Goal: Task Accomplishment & Management: Complete application form

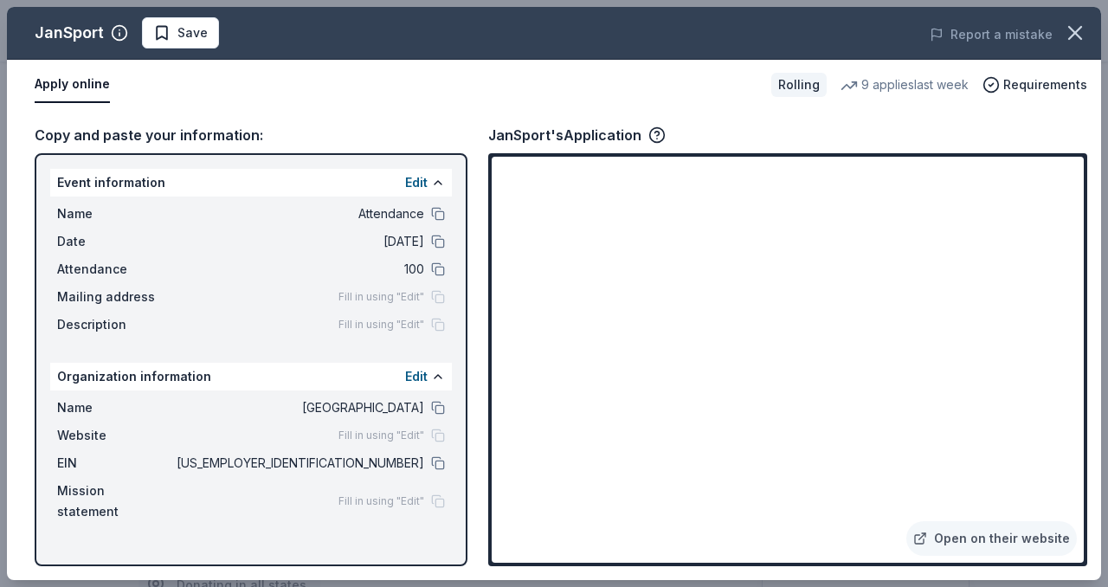
scroll to position [483, 0]
click at [1078, 30] on icon "button" at bounding box center [1075, 33] width 12 height 12
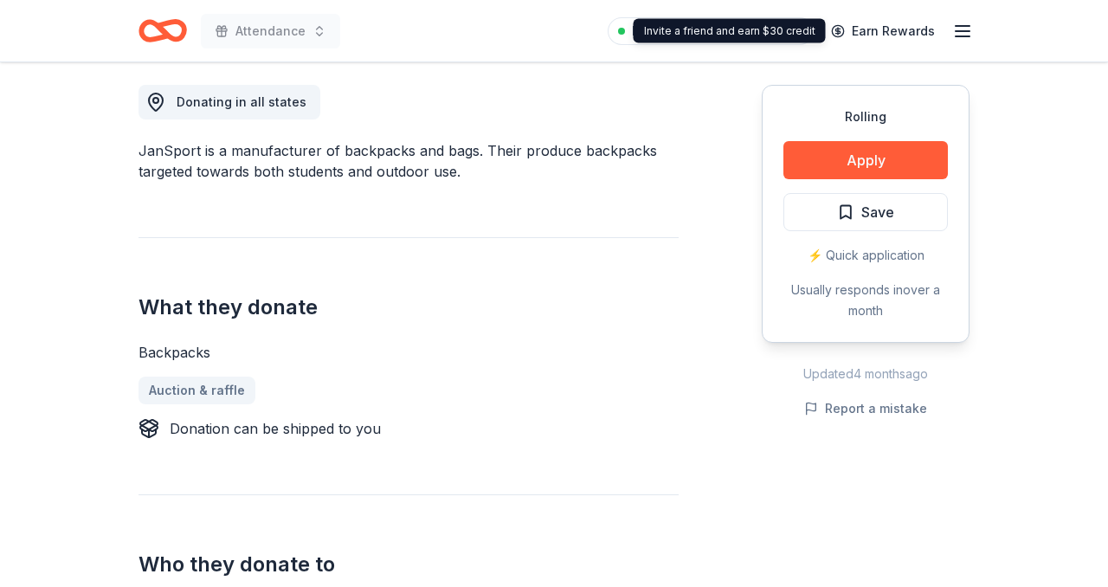
click at [951, 29] on div "Pro trial ends on 11PM[DATE] Earn Rewards" at bounding box center [790, 30] width 365 height 41
click at [956, 31] on line "button" at bounding box center [963, 31] width 14 height 0
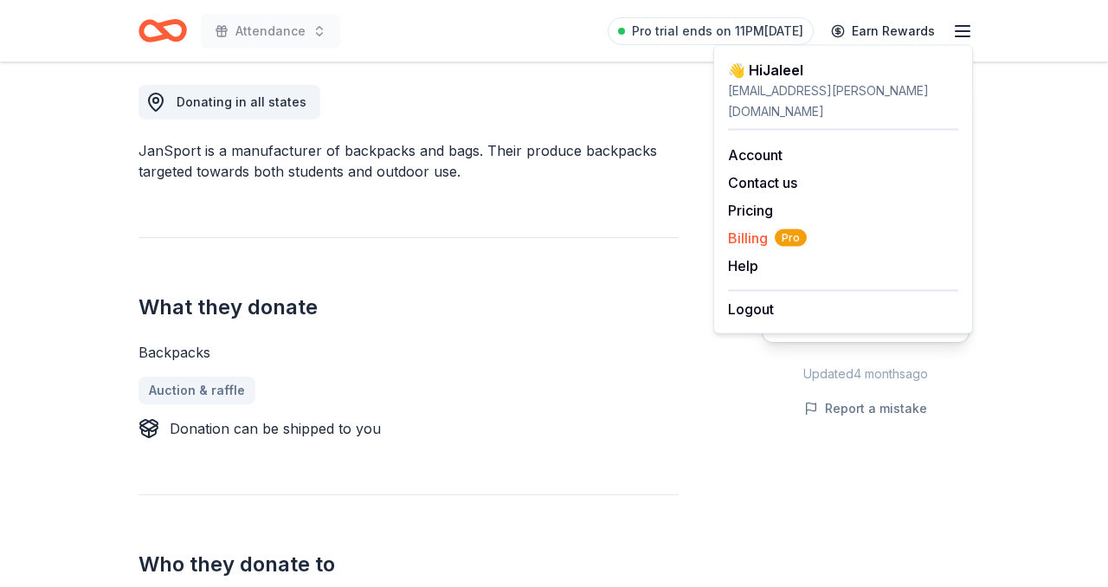
click at [758, 228] on span "Billing Pro" at bounding box center [767, 238] width 79 height 21
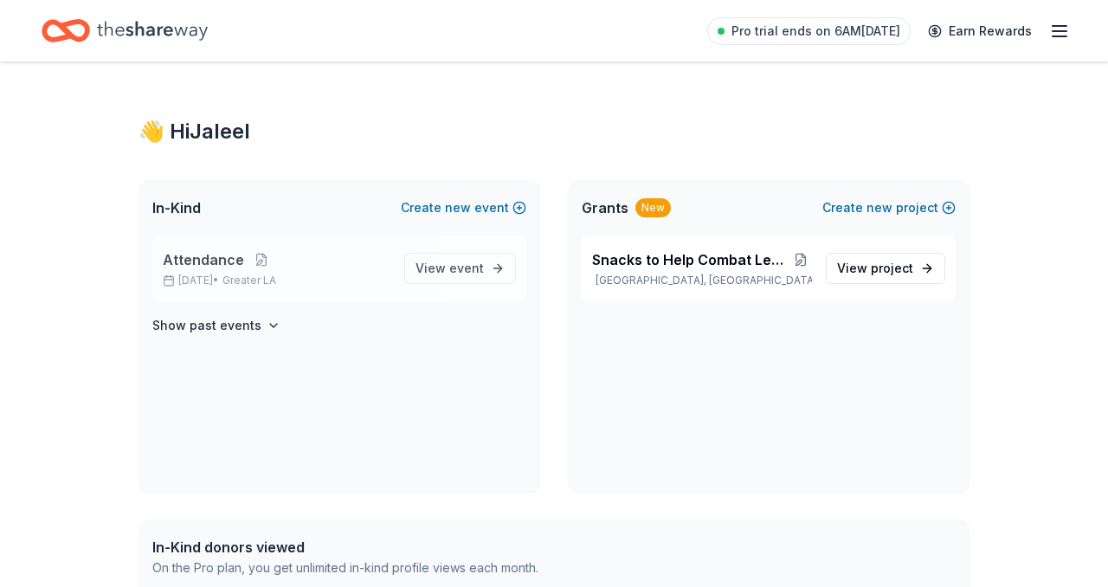
click at [208, 261] on span "Attendance" at bounding box center [203, 259] width 81 height 21
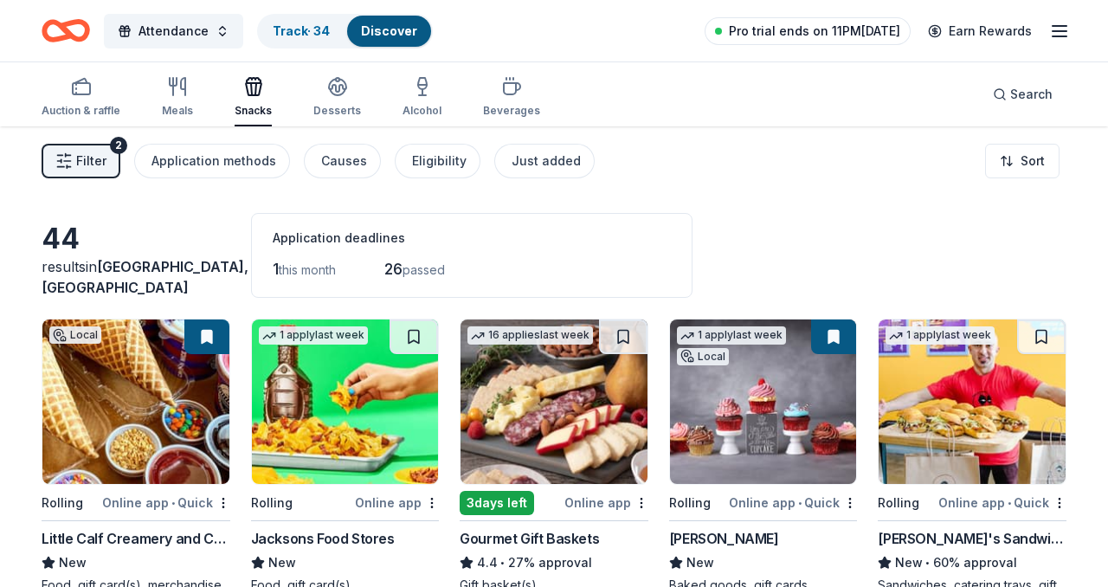
click at [852, 35] on span "Pro trial ends on 11PM[DATE]" at bounding box center [814, 31] width 171 height 21
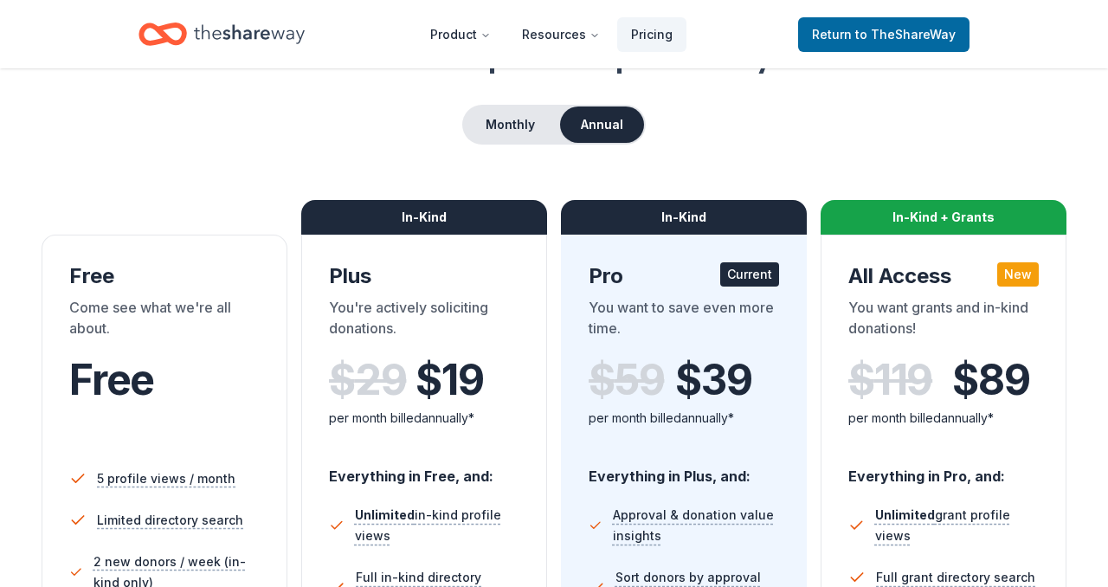
scroll to position [118, 0]
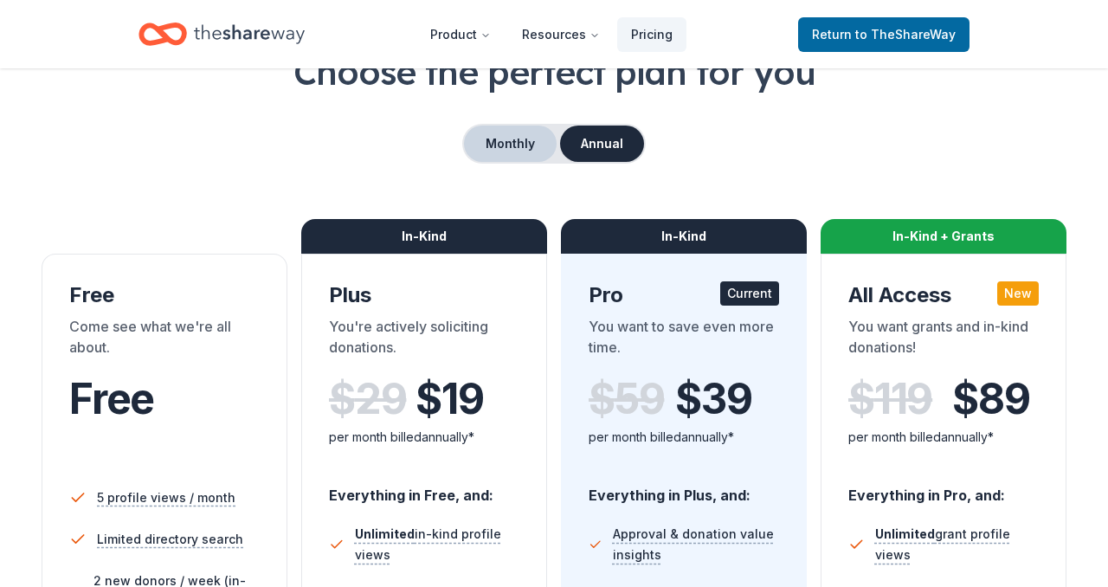
click at [515, 138] on button "Monthly" at bounding box center [510, 144] width 93 height 36
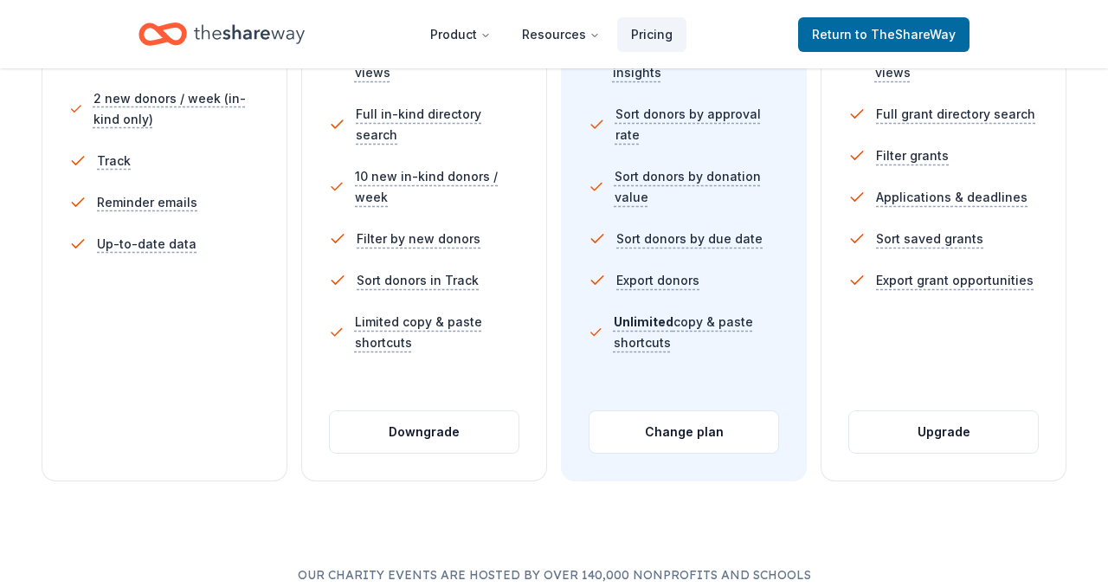
scroll to position [0, 0]
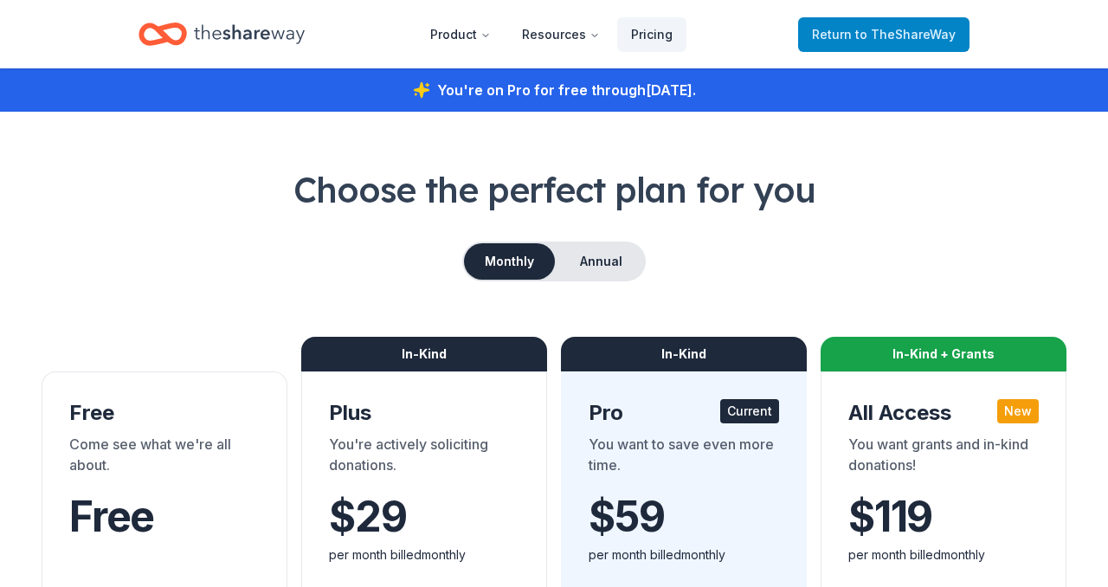
click at [912, 22] on link "Return to TheShareWay" at bounding box center [883, 34] width 171 height 35
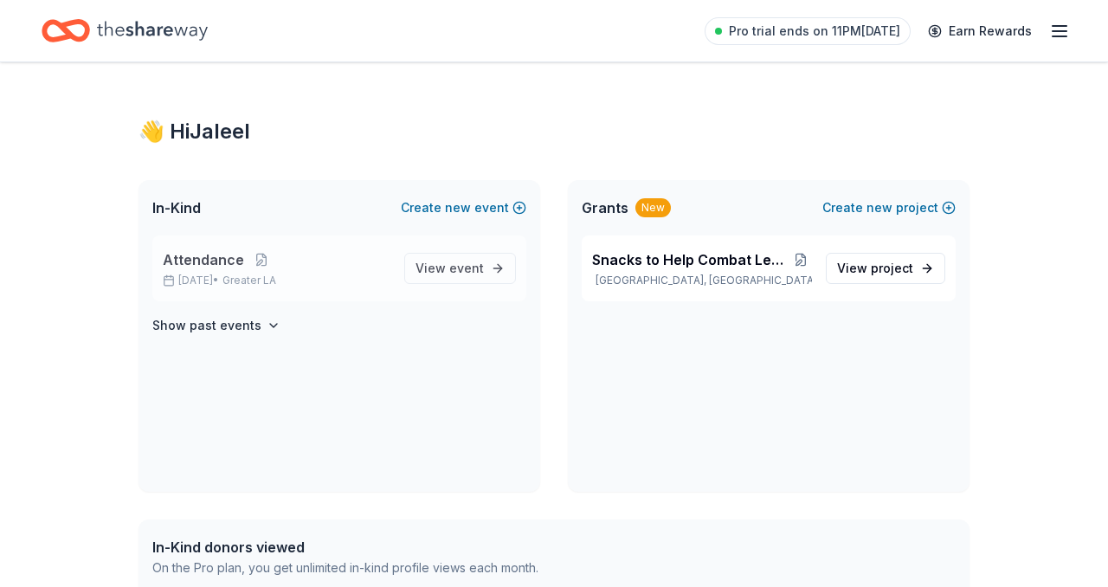
click at [227, 269] on span "Attendance" at bounding box center [203, 259] width 81 height 21
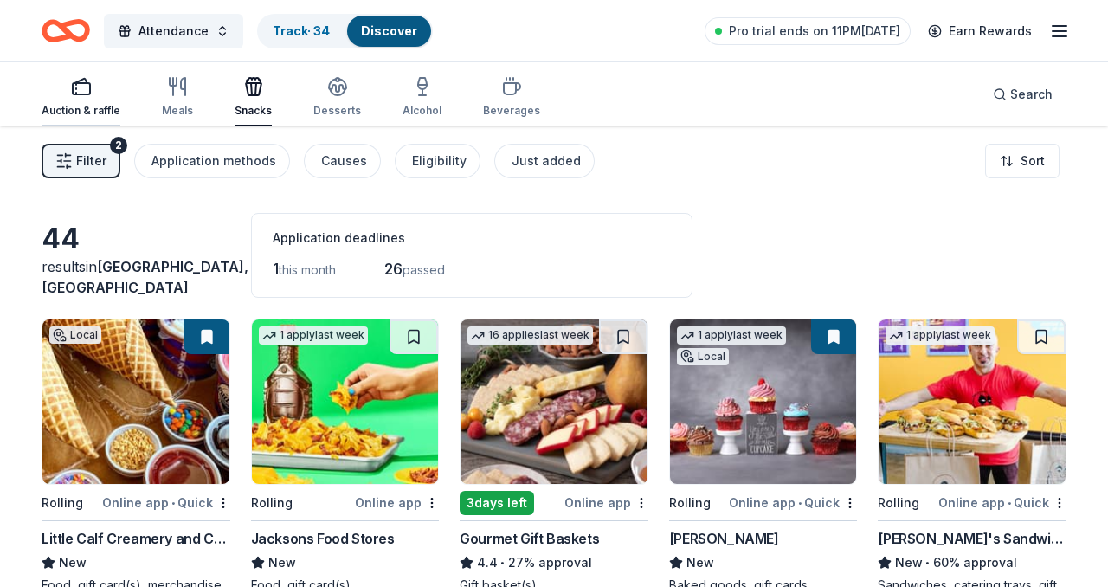
click at [93, 92] on div "button" at bounding box center [81, 86] width 79 height 21
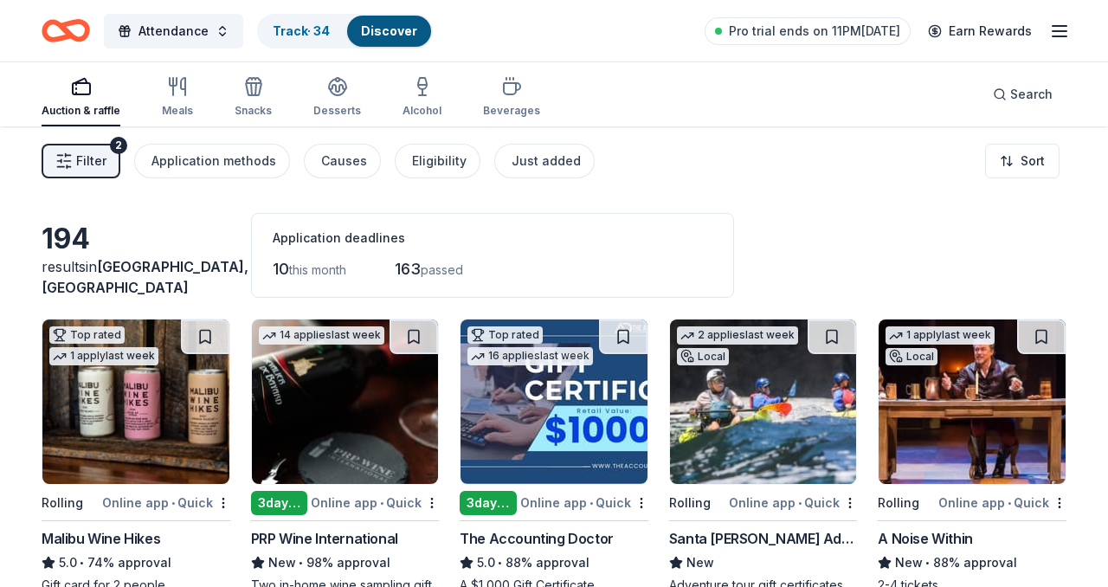
click at [113, 164] on button "Filter 2" at bounding box center [81, 161] width 79 height 35
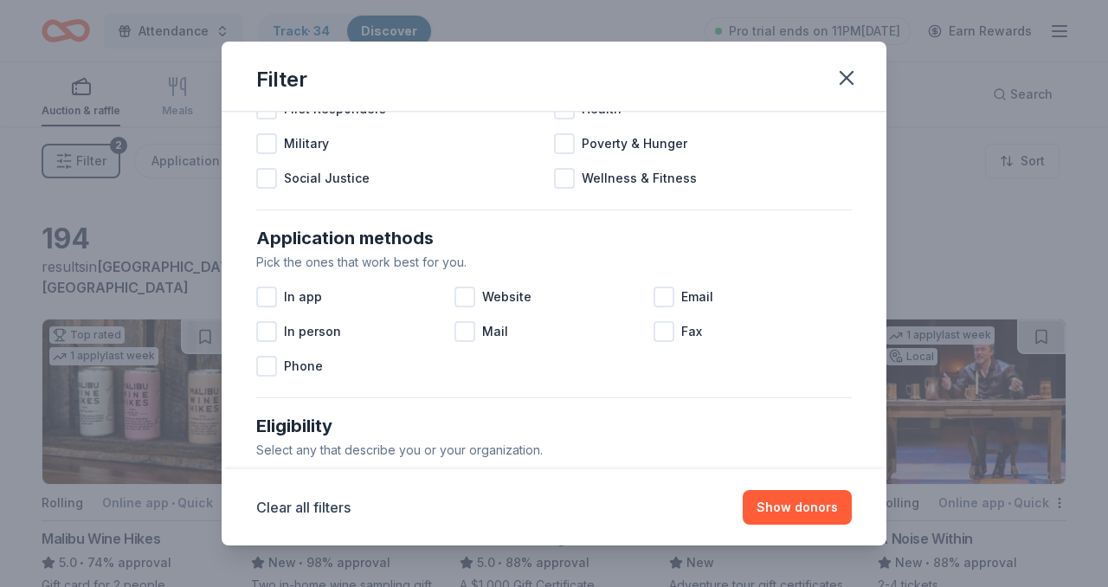
scroll to position [269, 0]
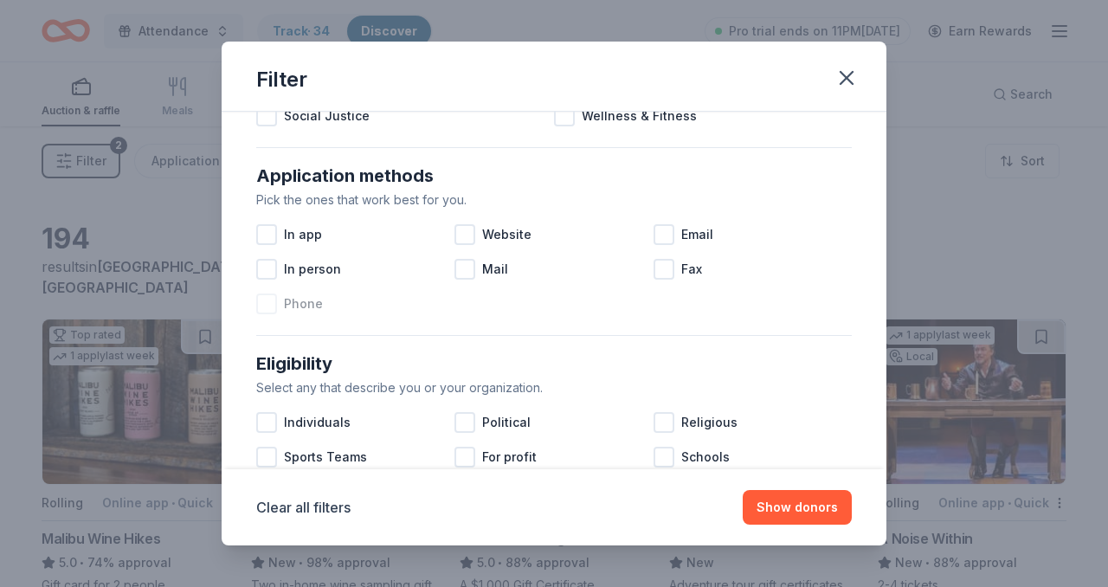
click at [269, 304] on div at bounding box center [266, 304] width 21 height 21
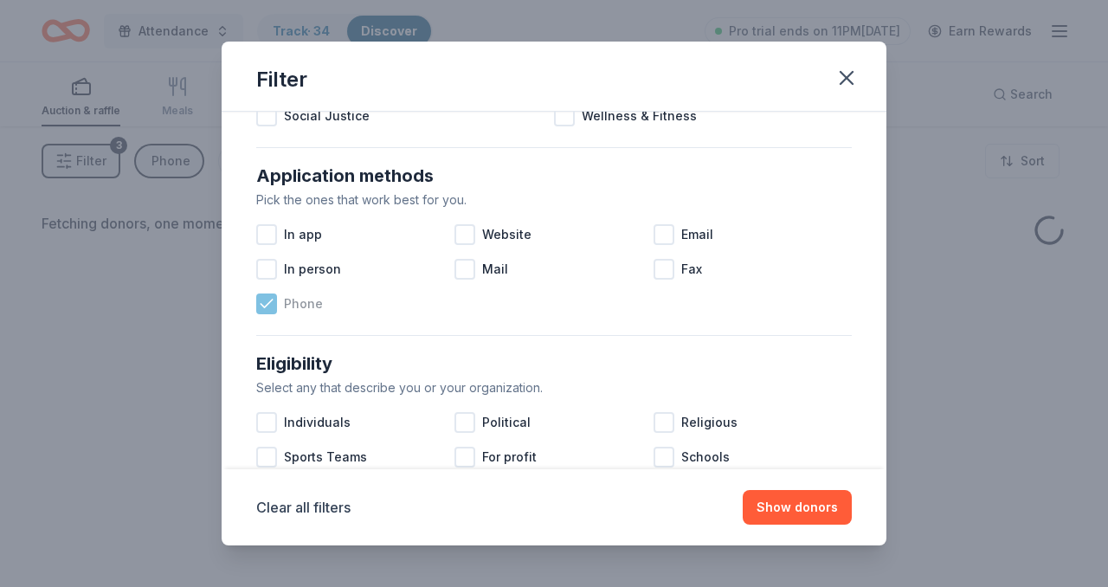
click at [274, 301] on icon at bounding box center [266, 303] width 17 height 17
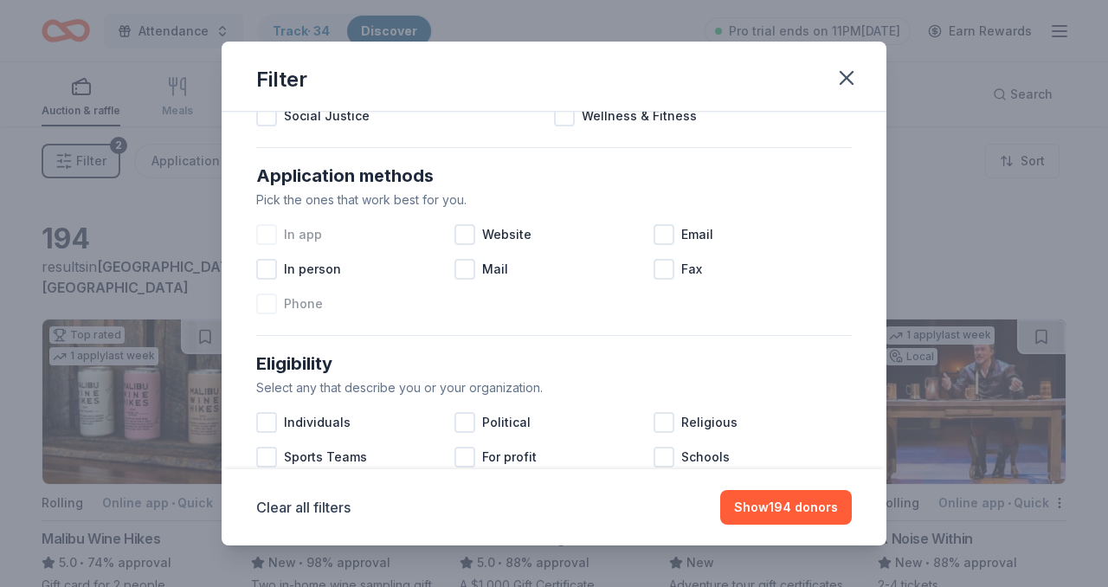
click at [284, 235] on span "In app" at bounding box center [303, 234] width 38 height 21
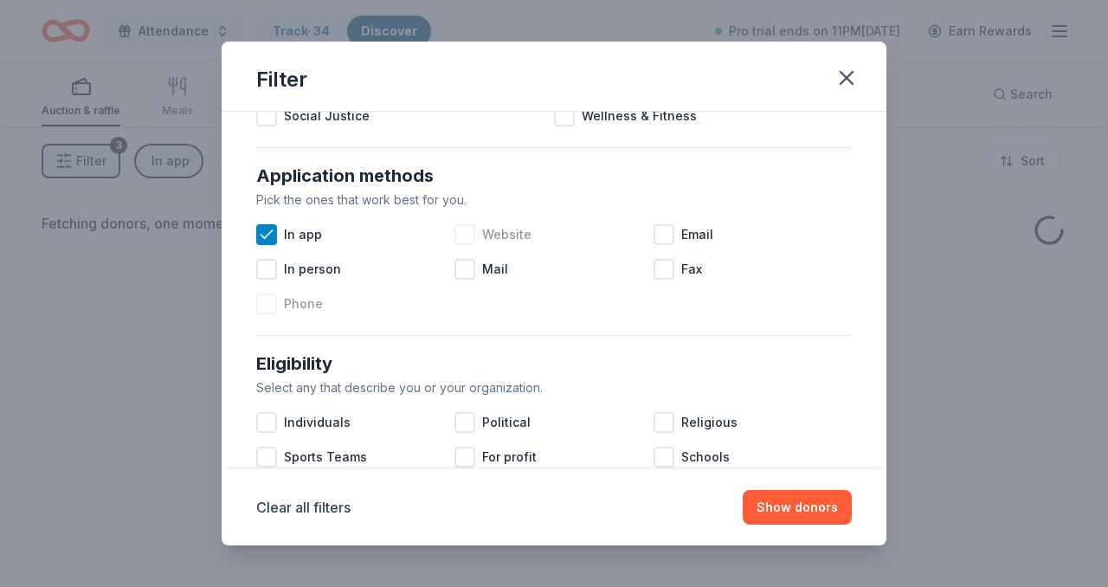
click at [468, 241] on div at bounding box center [465, 234] width 21 height 21
click at [669, 228] on div at bounding box center [664, 234] width 21 height 21
click at [791, 499] on button "Show donors" at bounding box center [797, 507] width 109 height 35
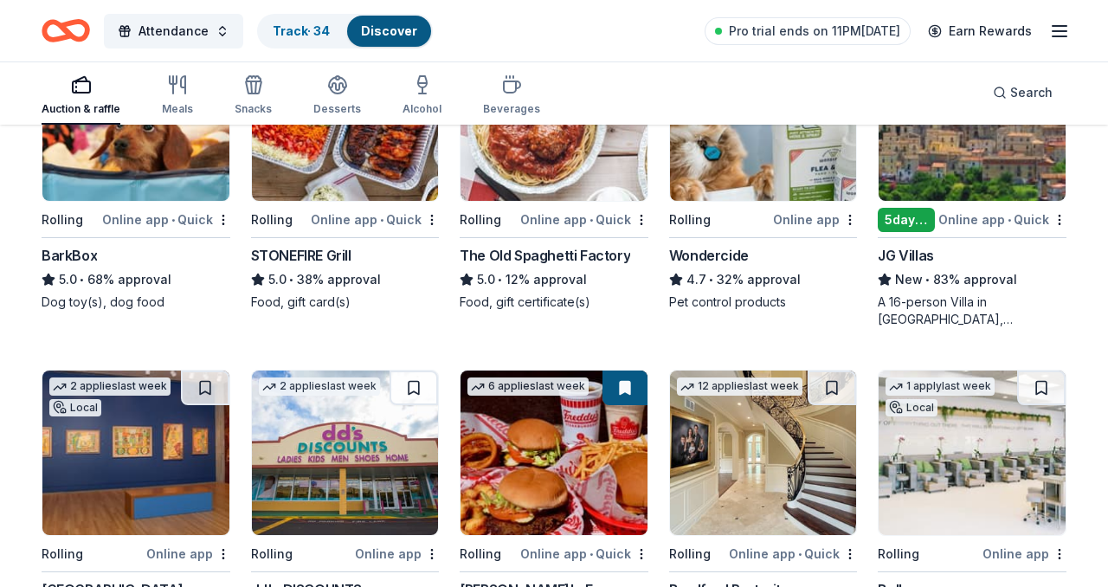
scroll to position [1456, 0]
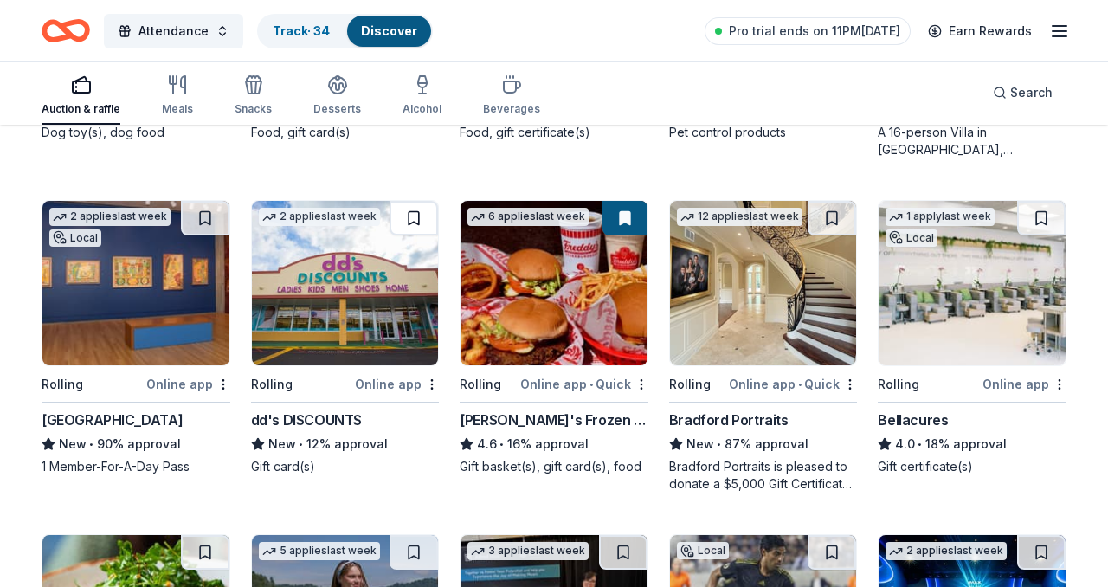
click at [406, 204] on button at bounding box center [414, 218] width 48 height 35
click at [416, 217] on button at bounding box center [415, 218] width 45 height 35
click at [1049, 216] on button at bounding box center [1041, 218] width 48 height 35
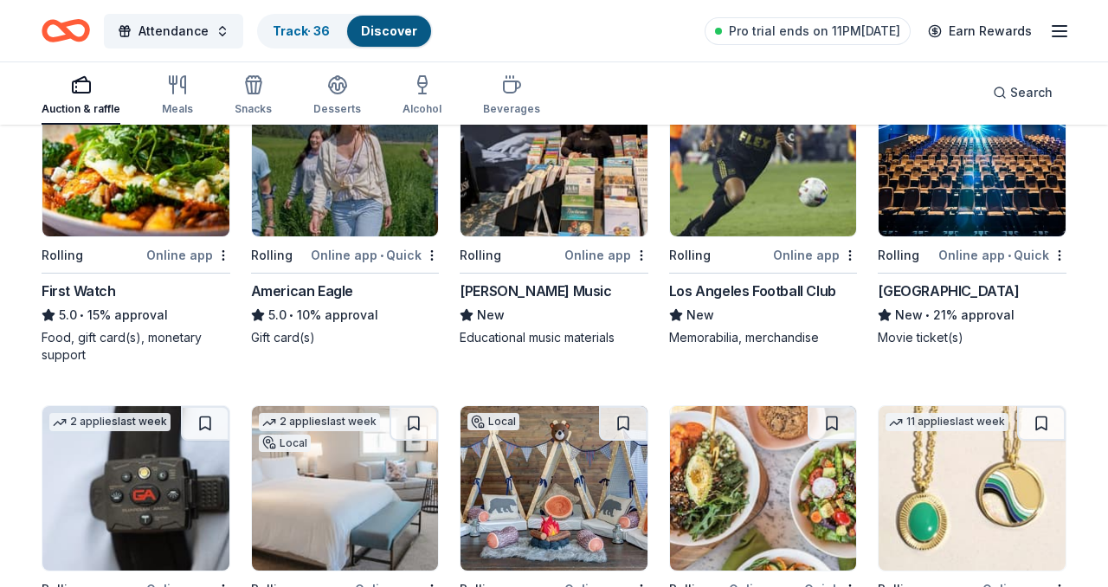
scroll to position [1856, 0]
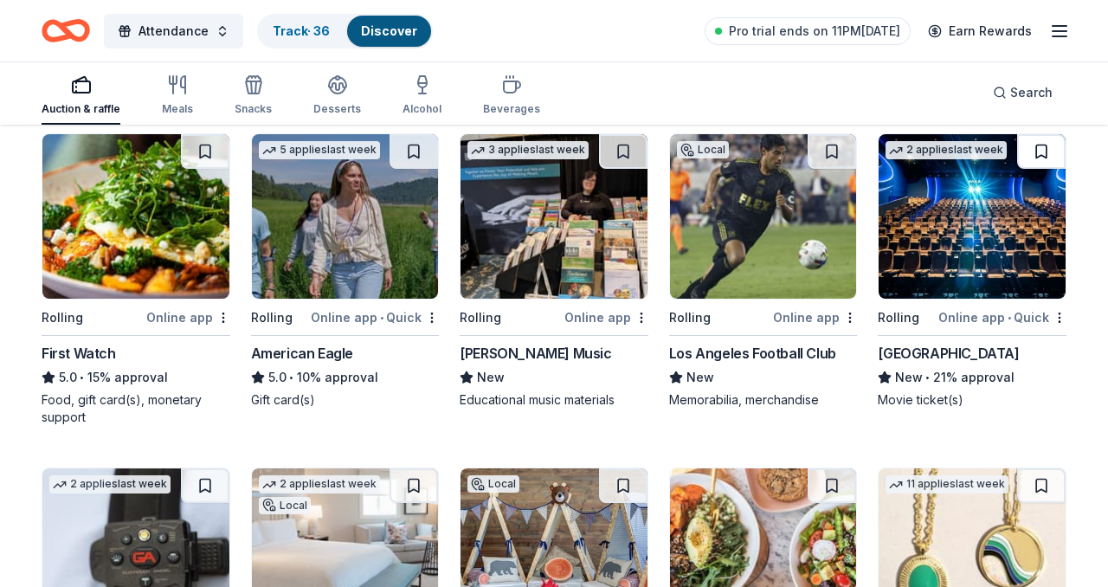
click at [1046, 158] on button at bounding box center [1041, 151] width 48 height 35
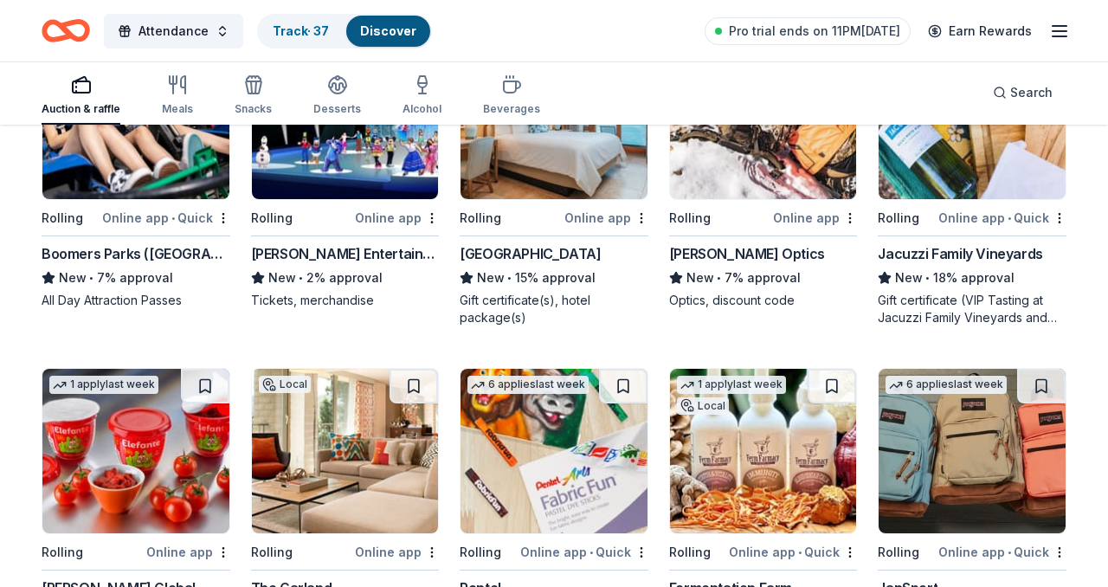
scroll to position [5902, 0]
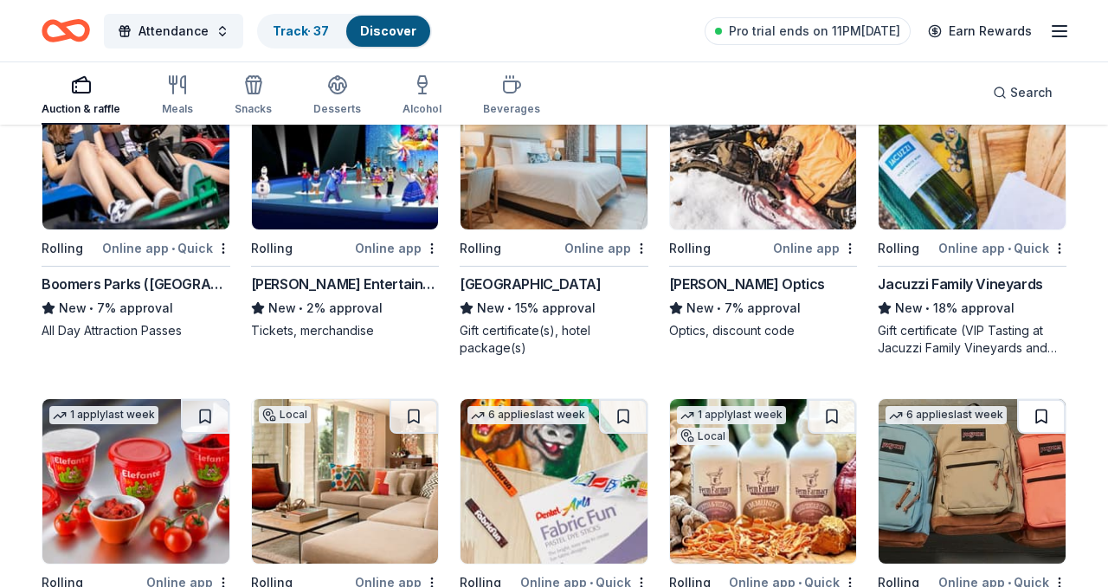
click at [1039, 410] on button at bounding box center [1041, 416] width 48 height 35
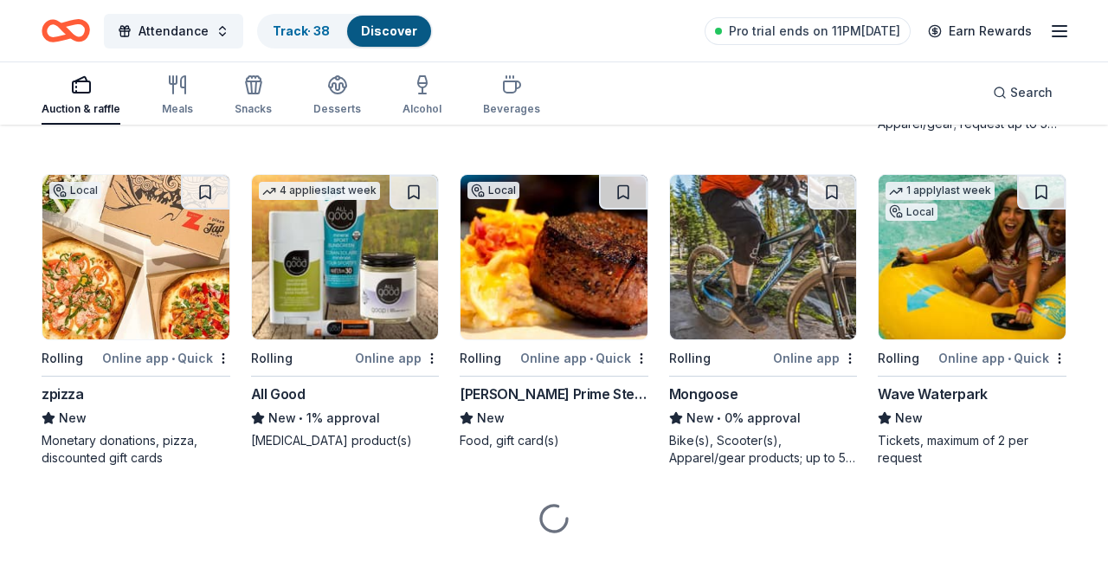
scroll to position [7798, 0]
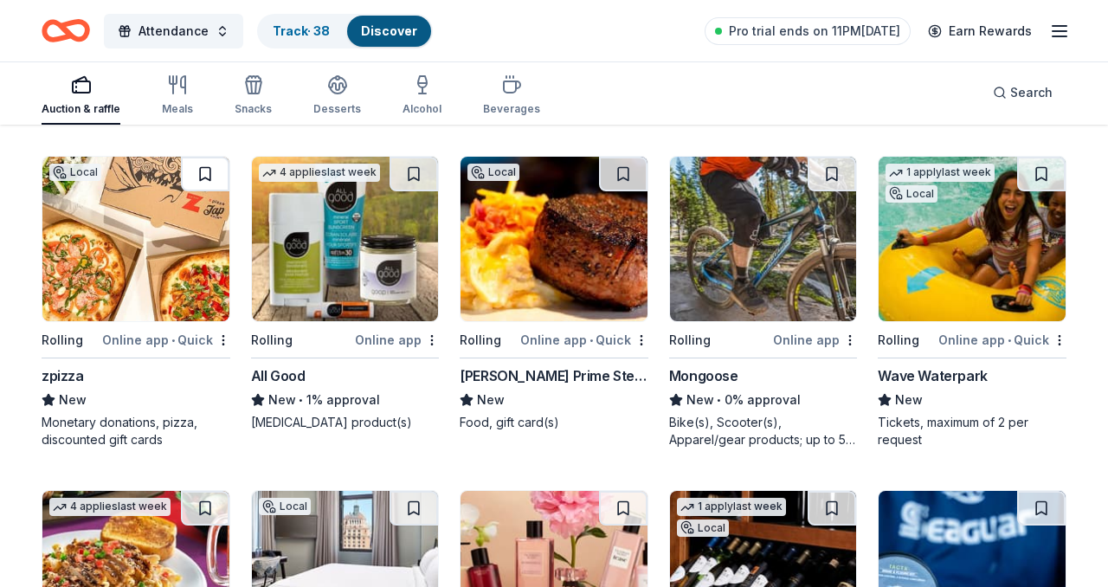
click at [200, 171] on button at bounding box center [205, 174] width 48 height 35
click at [625, 179] on button at bounding box center [623, 174] width 48 height 35
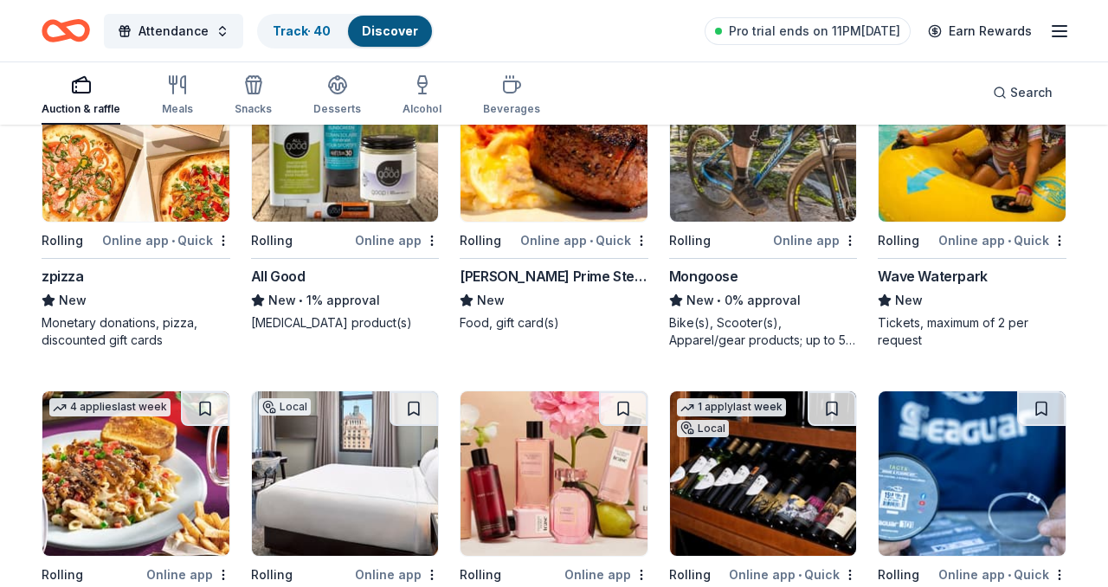
scroll to position [8108, 0]
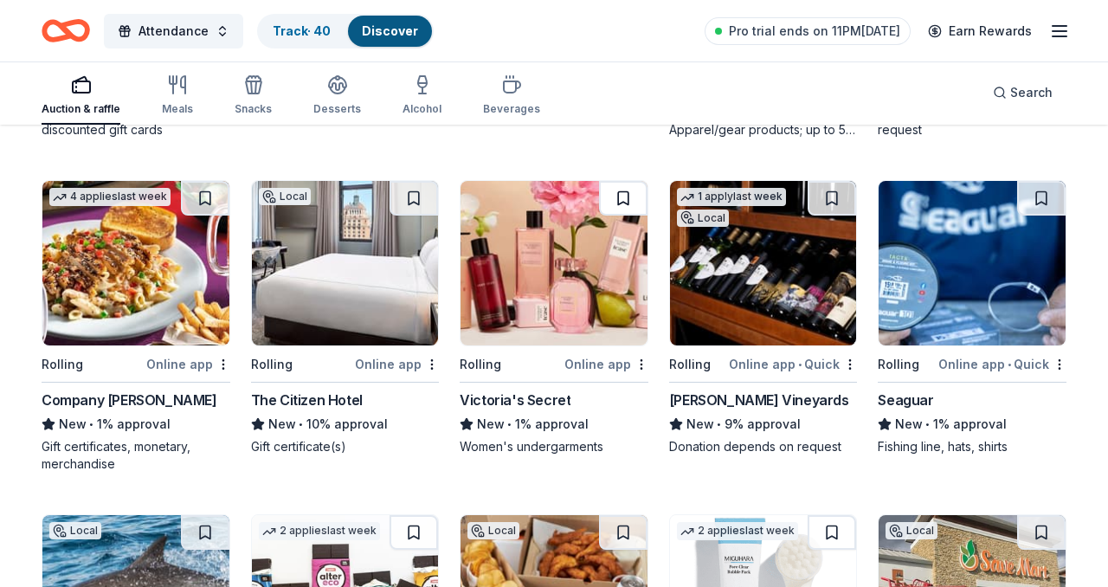
click at [629, 199] on button at bounding box center [623, 198] width 48 height 35
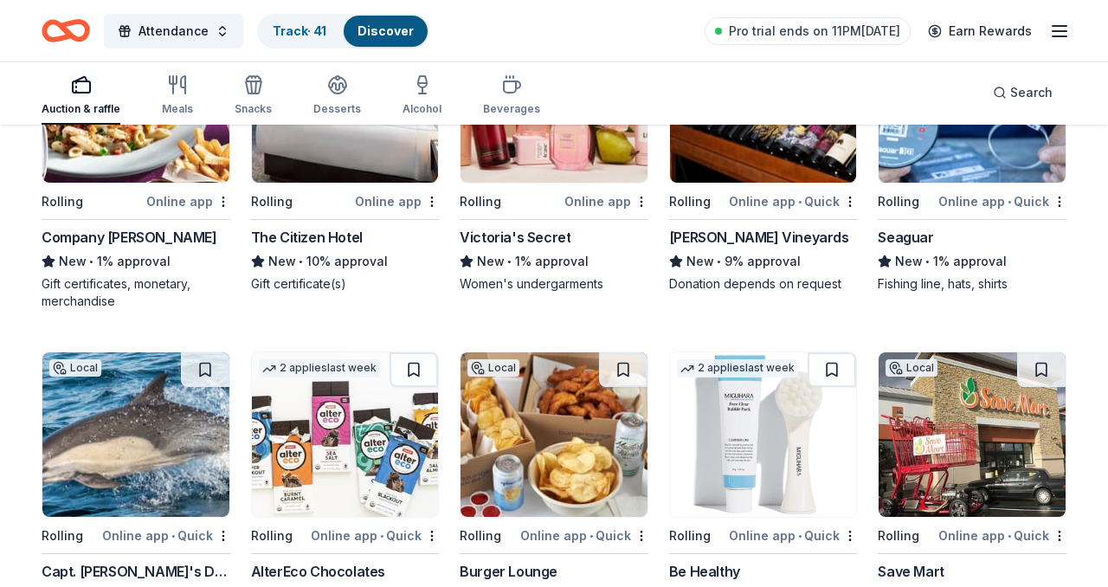
scroll to position [8300, 0]
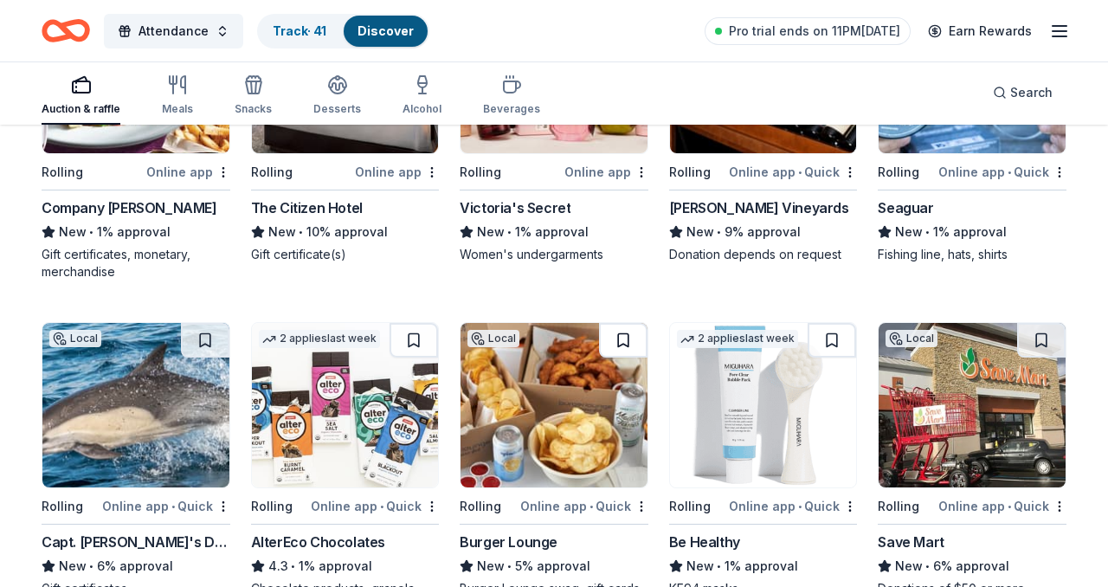
click at [635, 346] on button at bounding box center [623, 340] width 48 height 35
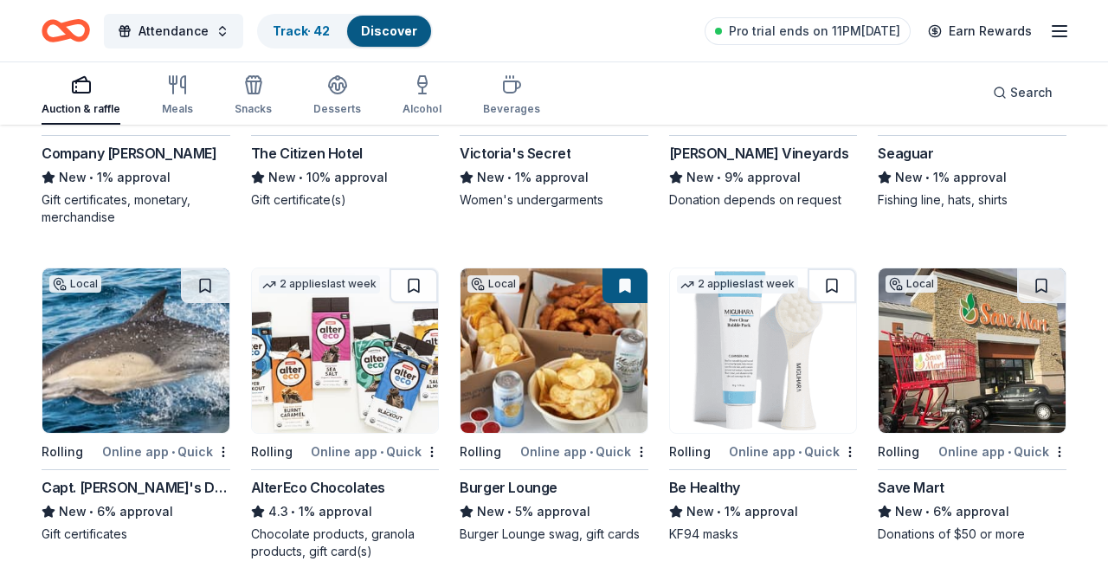
scroll to position [8358, 0]
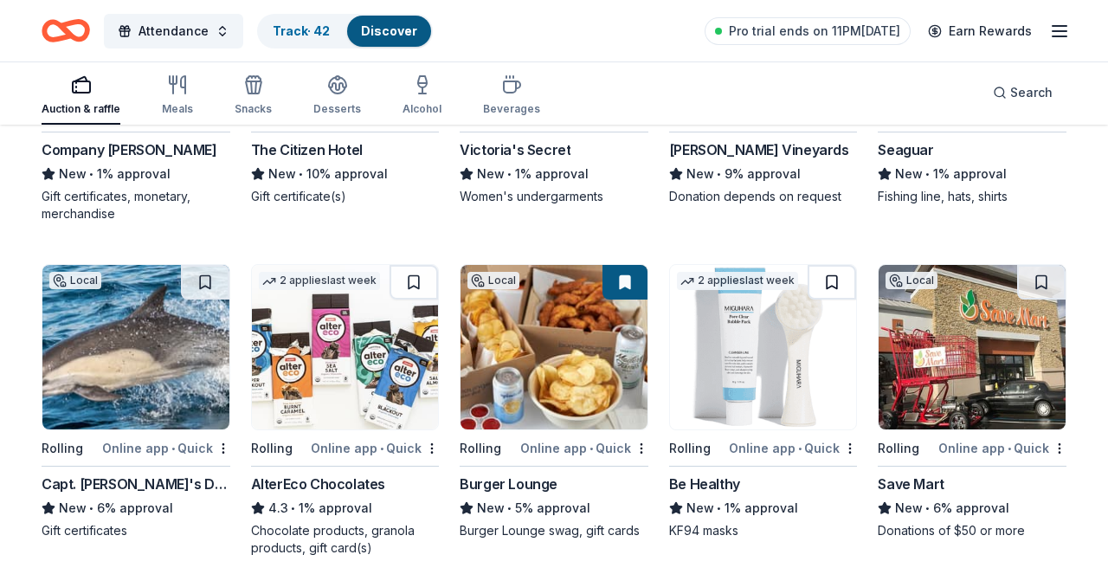
click at [837, 288] on button at bounding box center [832, 282] width 48 height 35
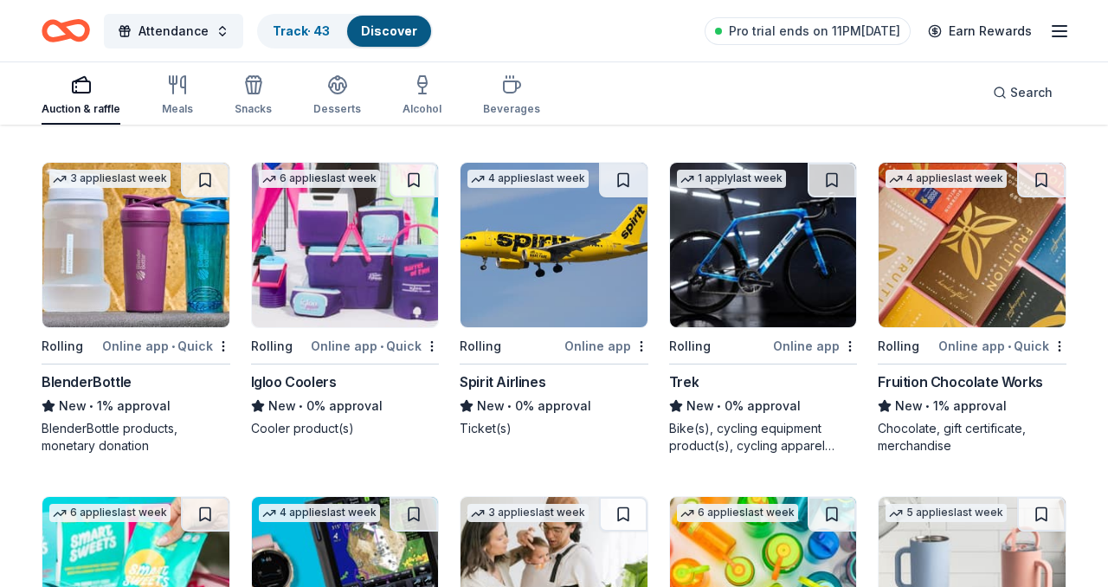
scroll to position [9434, 0]
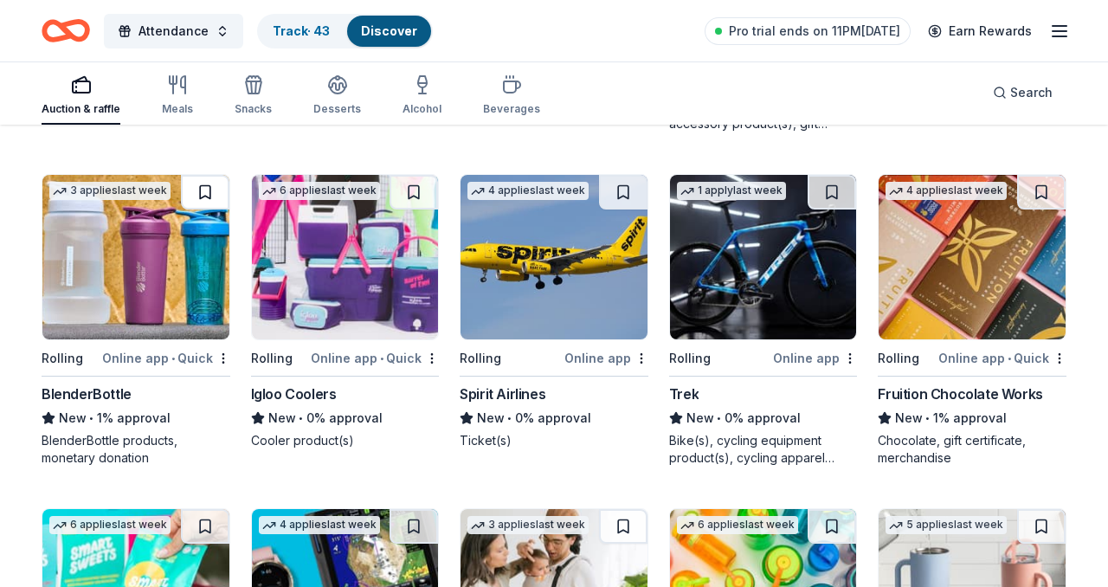
click at [207, 194] on button at bounding box center [205, 192] width 48 height 35
click at [419, 184] on button at bounding box center [414, 192] width 48 height 35
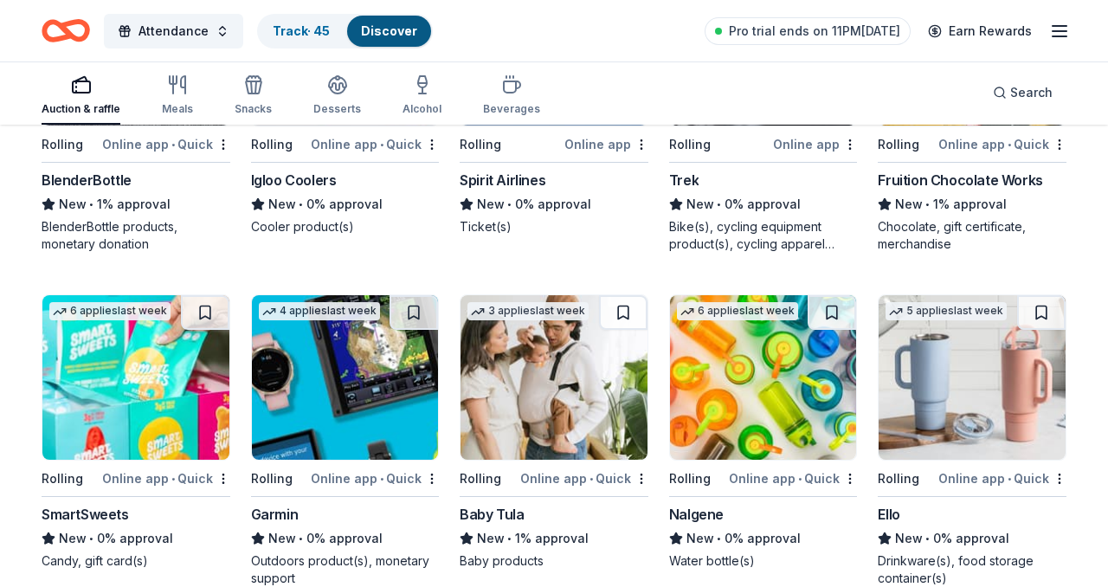
scroll to position [9829, 0]
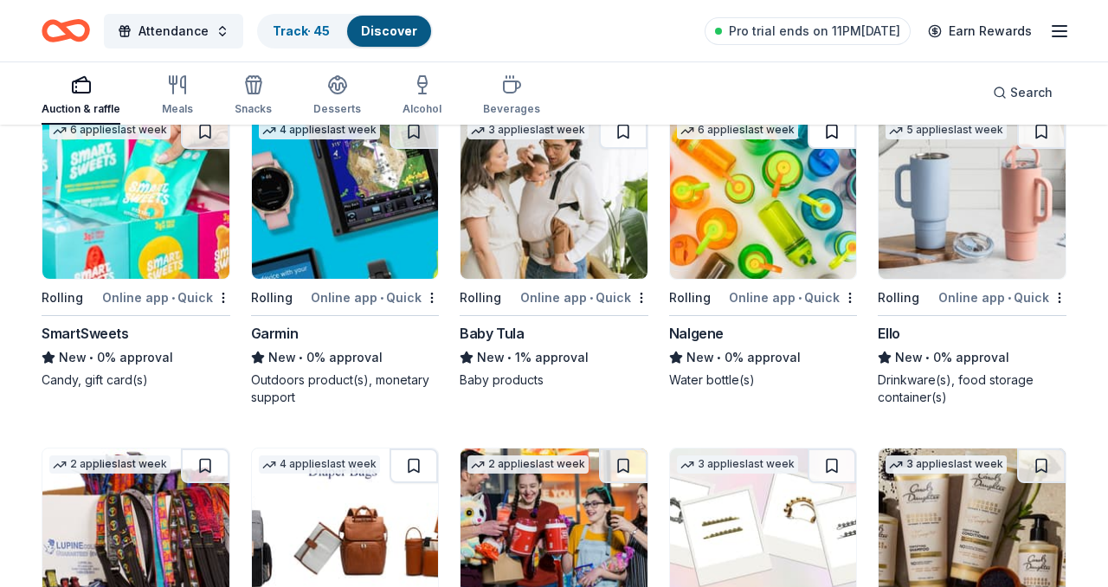
click at [846, 131] on button at bounding box center [832, 131] width 48 height 35
click at [1037, 130] on button at bounding box center [1041, 131] width 48 height 35
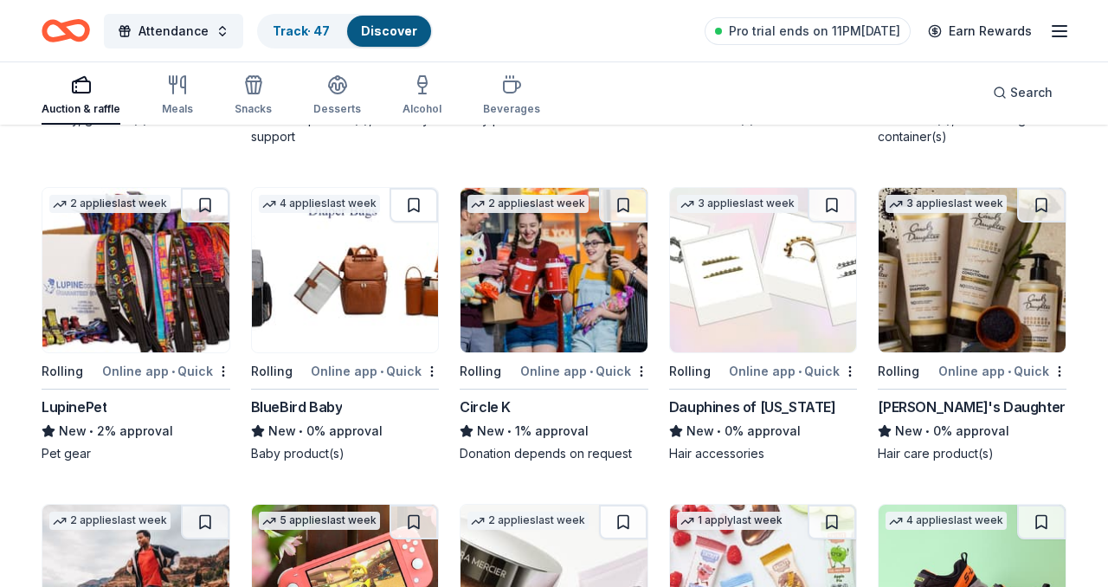
scroll to position [10163, 0]
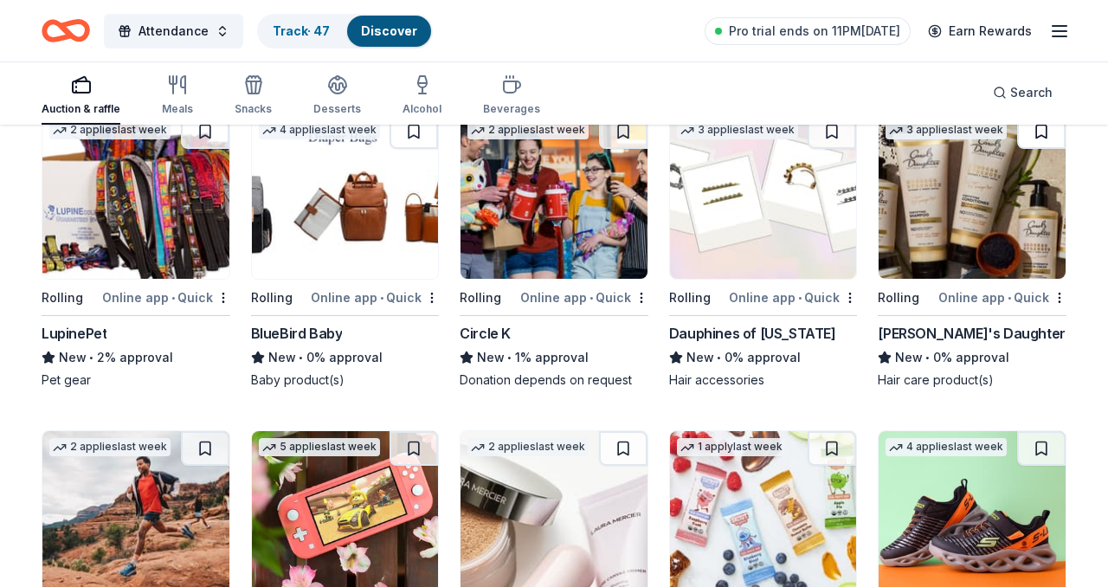
click at [1047, 133] on button at bounding box center [1041, 131] width 48 height 35
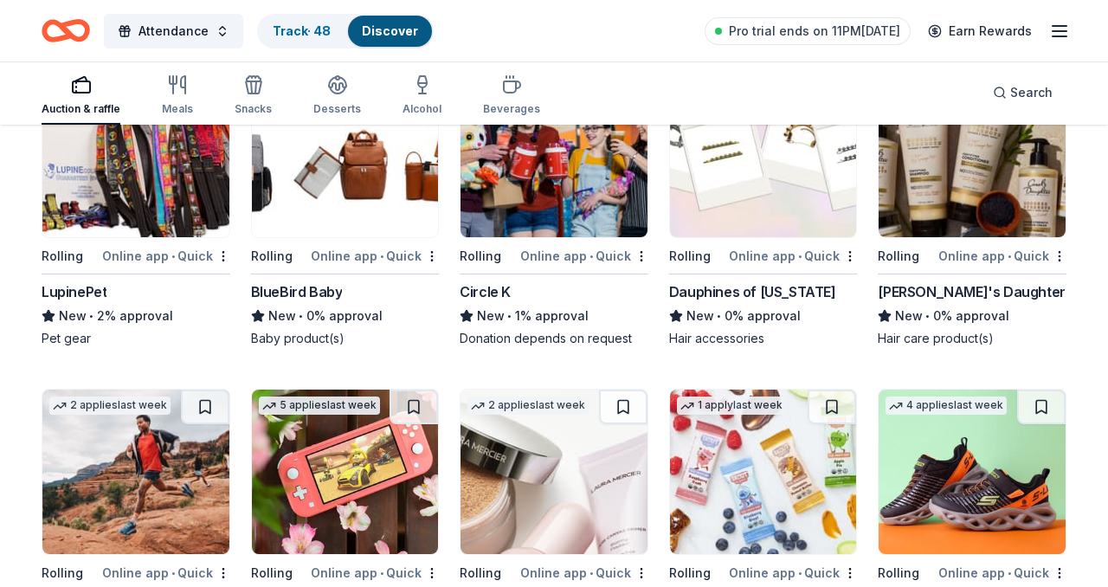
scroll to position [10256, 0]
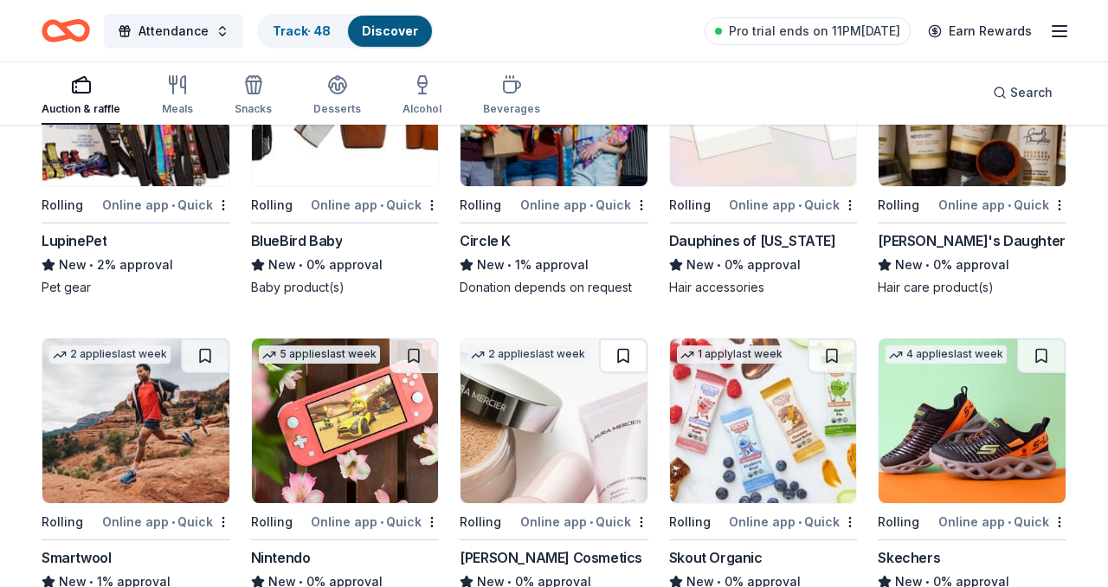
click at [624, 354] on button at bounding box center [623, 356] width 48 height 35
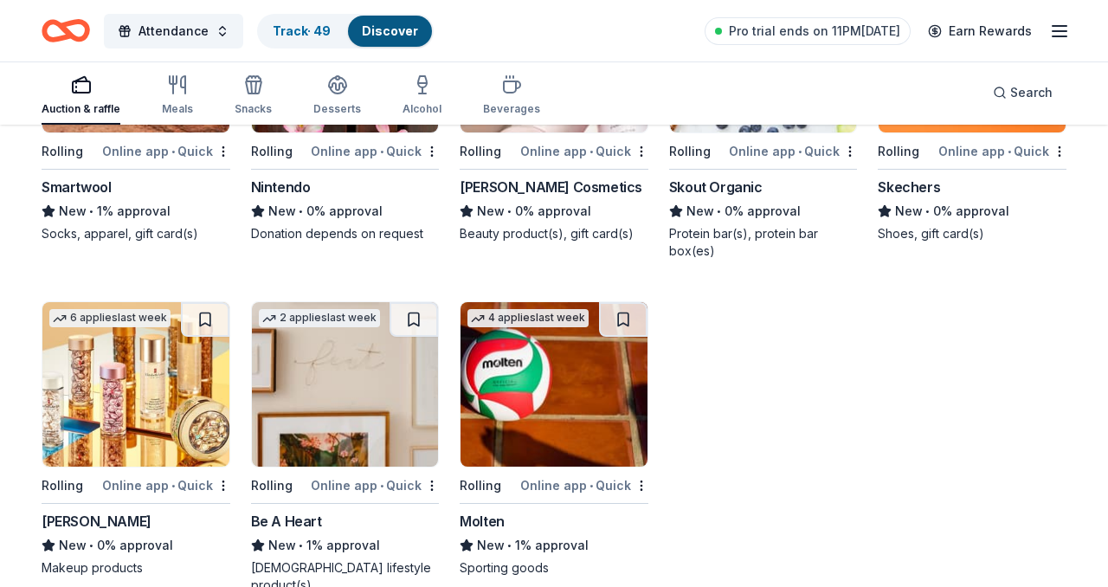
scroll to position [10650, 0]
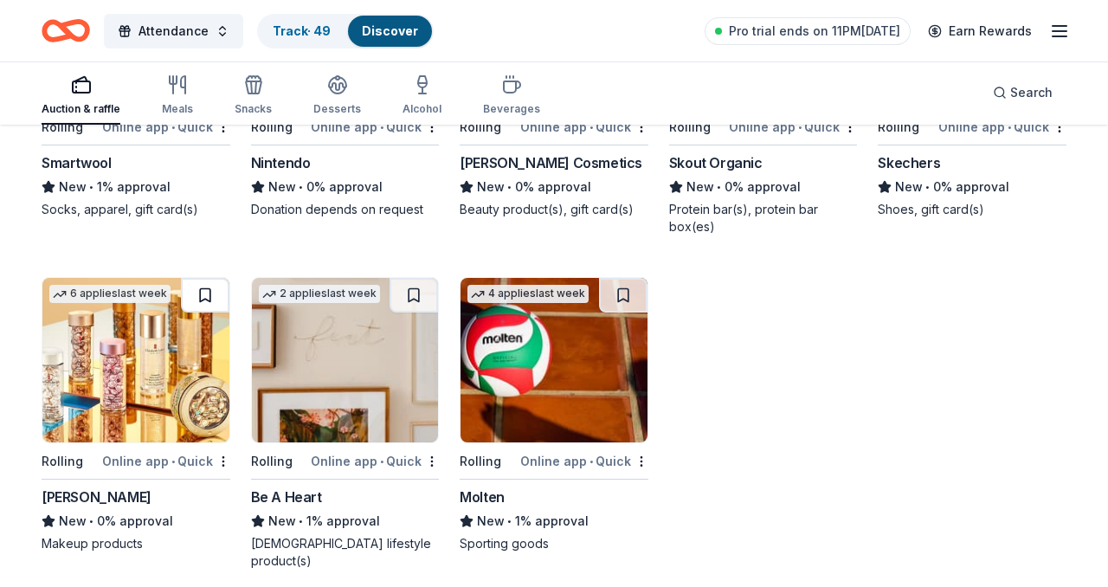
click at [200, 296] on button at bounding box center [205, 295] width 48 height 35
click at [158, 395] on img at bounding box center [135, 360] width 187 height 165
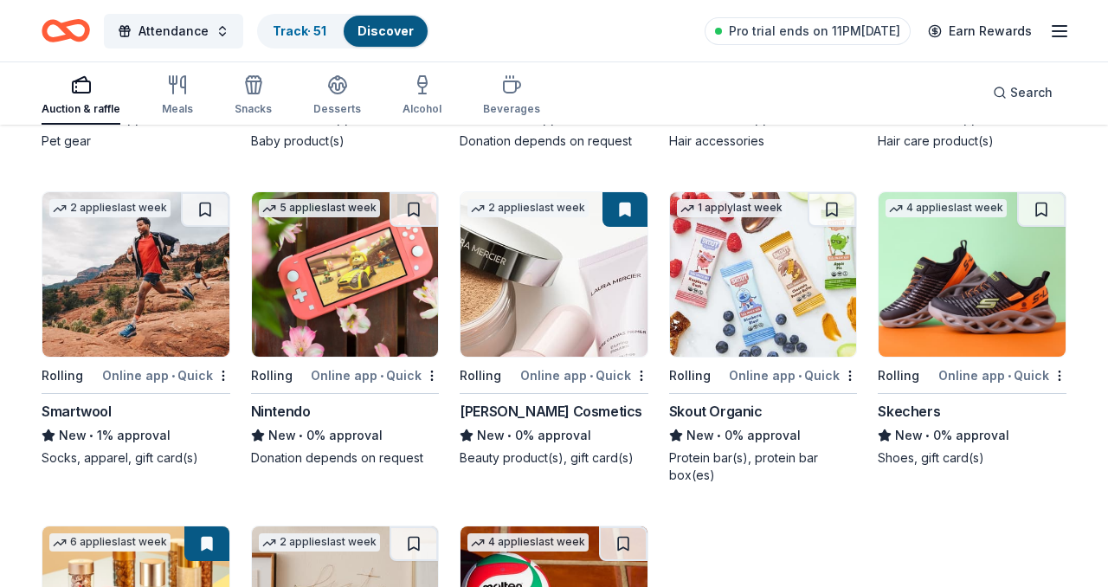
scroll to position [10396, 0]
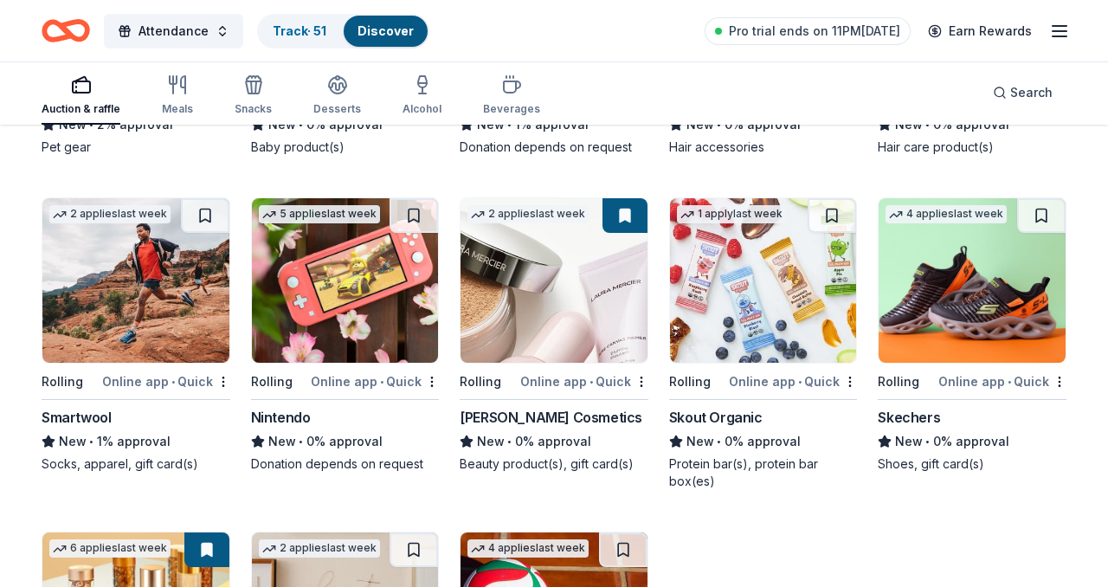
click at [554, 299] on img at bounding box center [554, 280] width 187 height 165
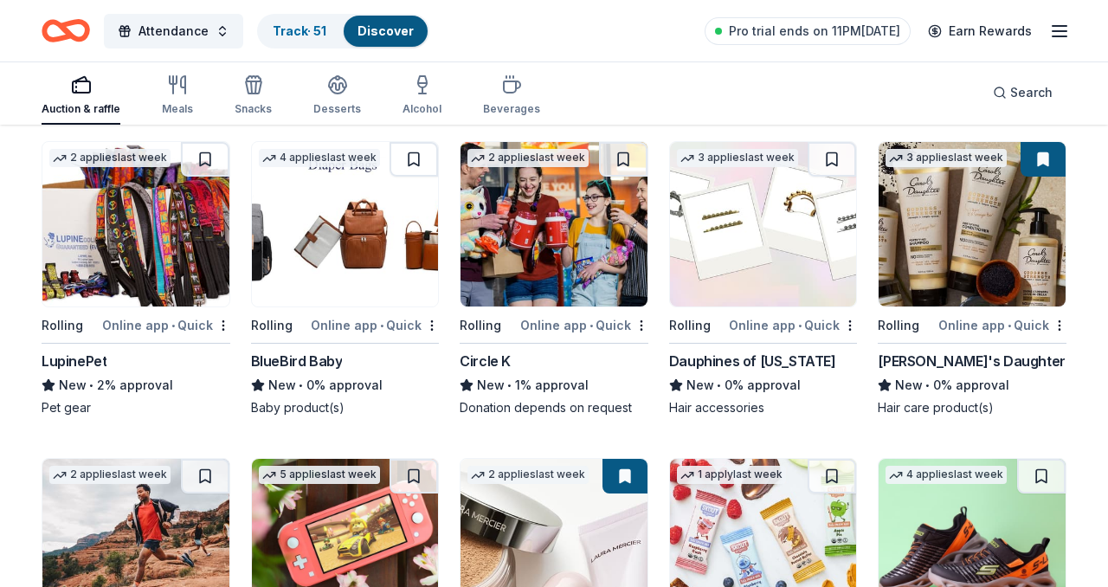
scroll to position [10078, 0]
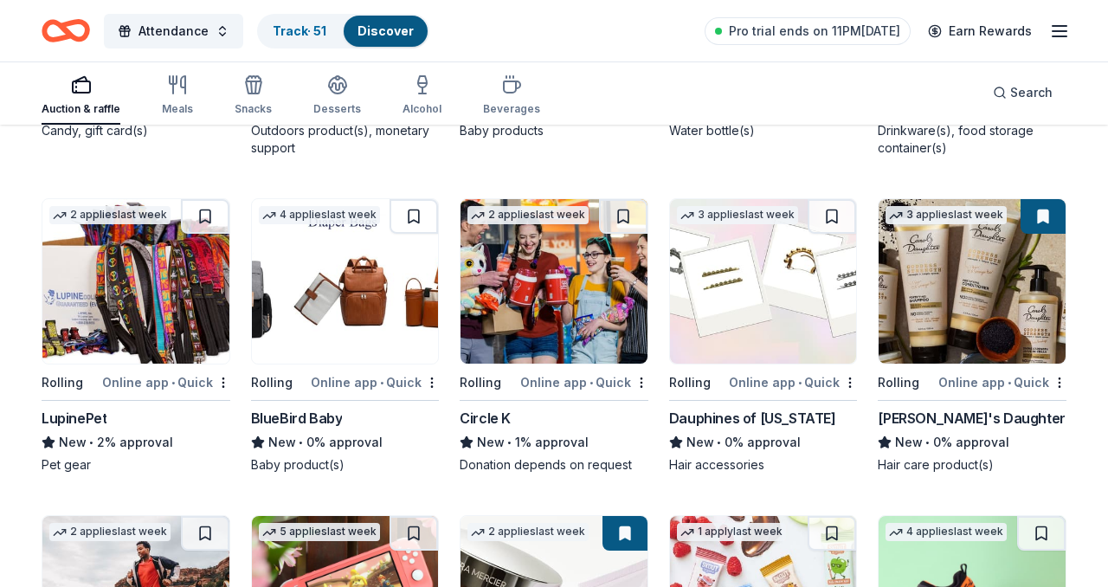
click at [962, 274] on img at bounding box center [972, 281] width 187 height 165
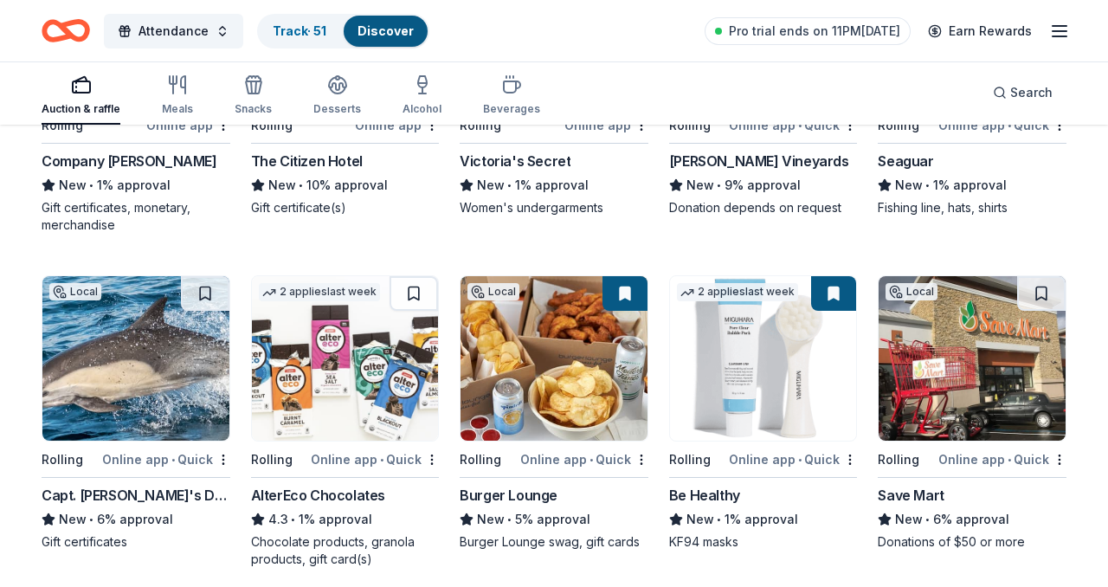
scroll to position [8396, 0]
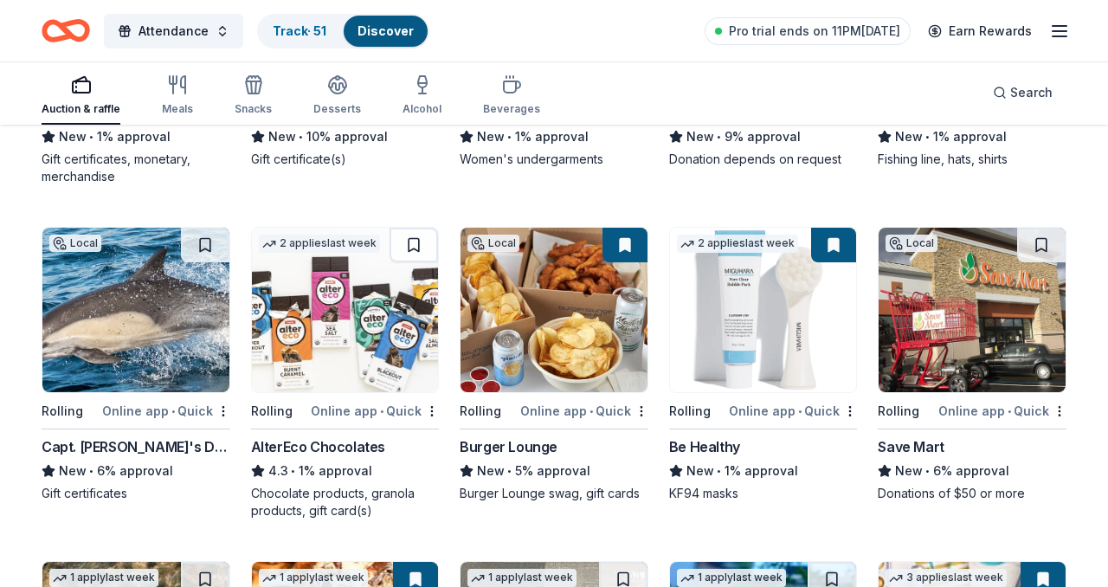
click at [844, 243] on button at bounding box center [833, 245] width 45 height 35
click at [793, 307] on img at bounding box center [763, 310] width 187 height 165
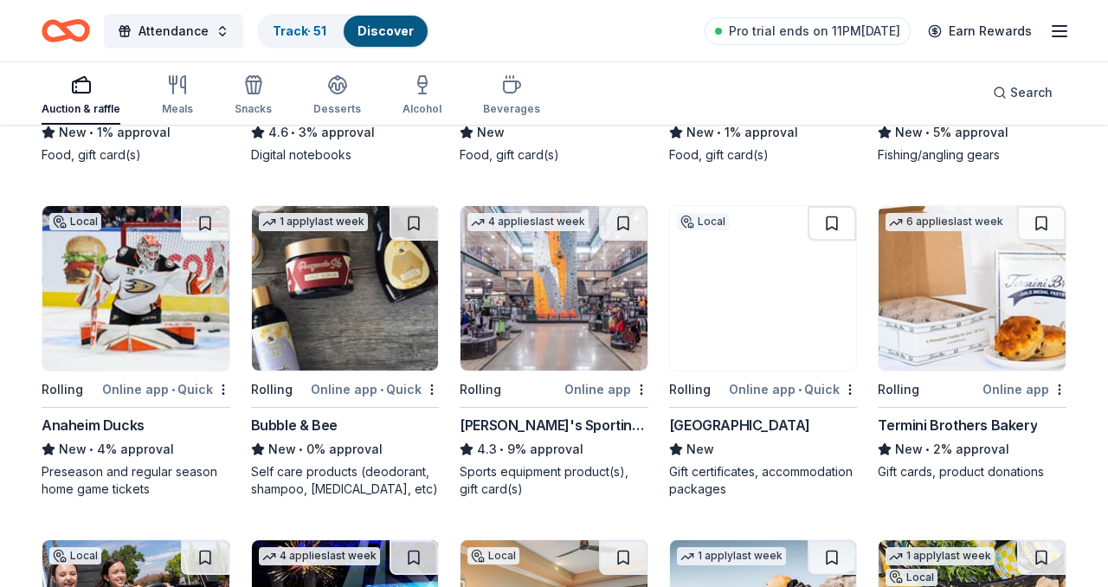
scroll to position [5441, 0]
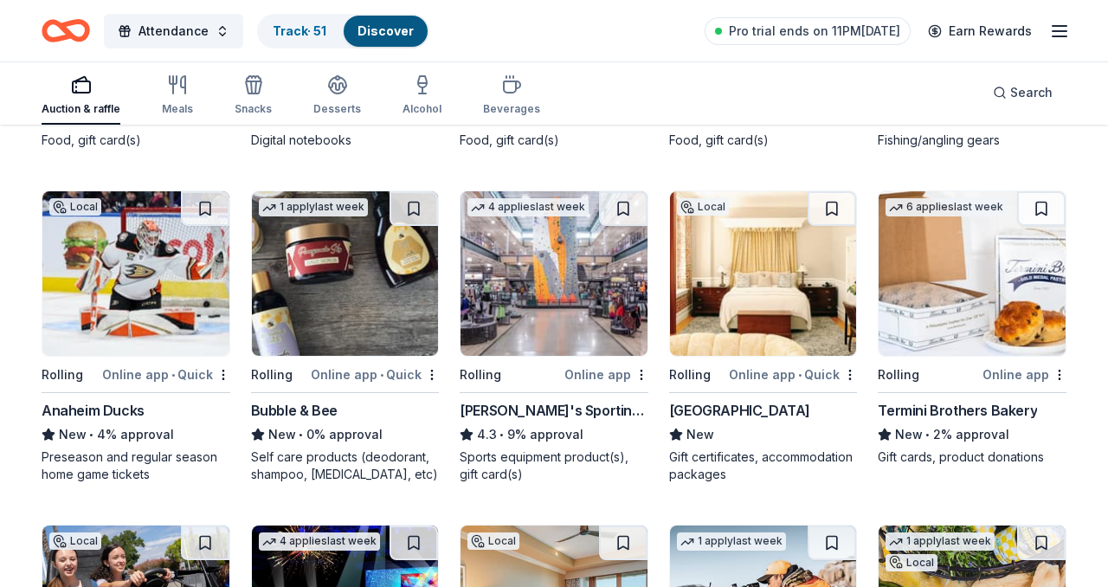
click at [423, 313] on img at bounding box center [345, 273] width 187 height 165
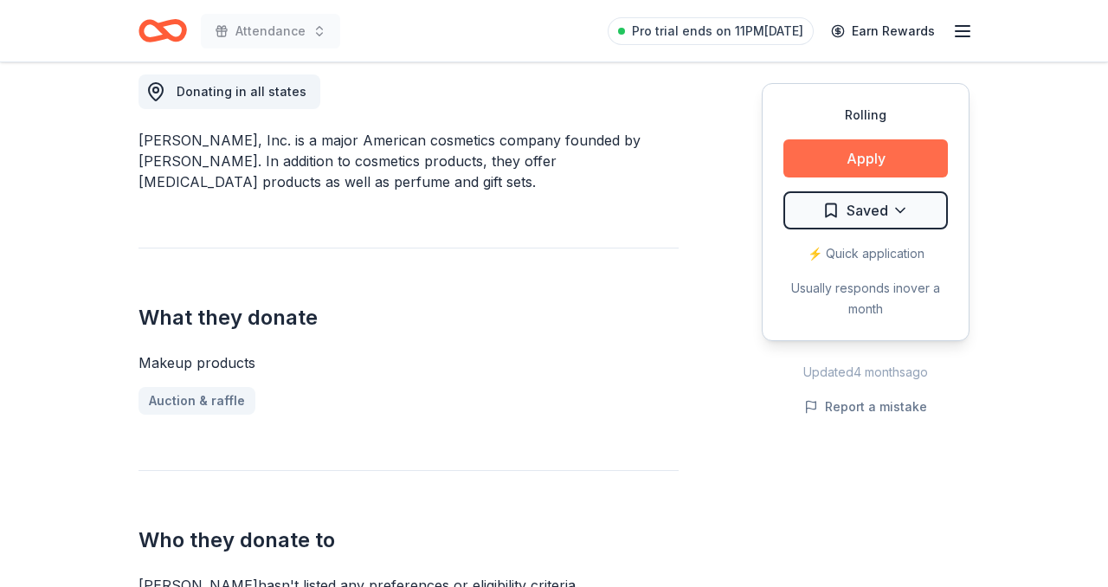
scroll to position [487, 0]
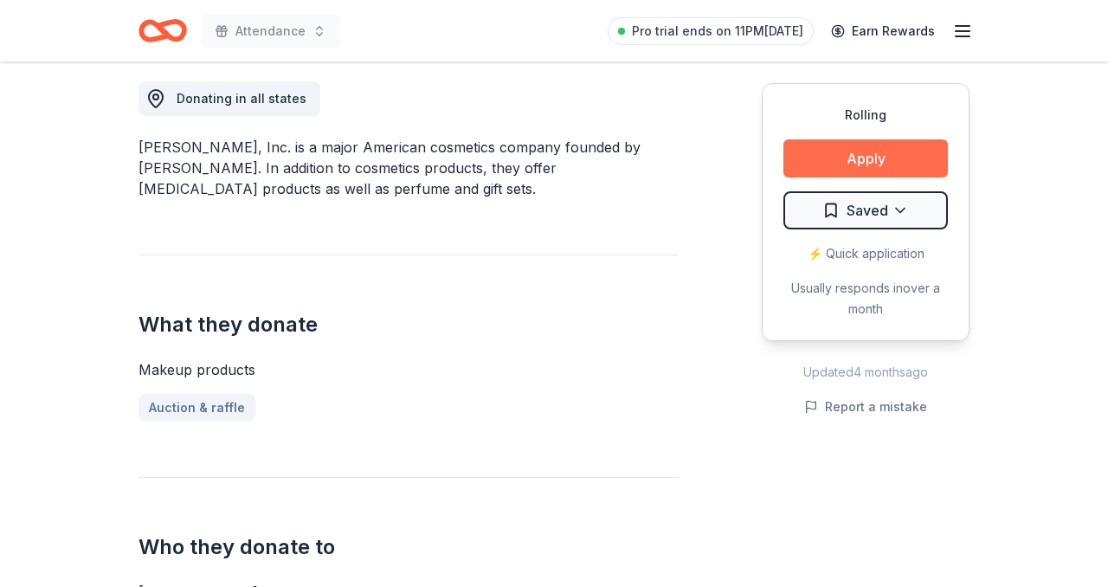
click at [897, 157] on button "Apply" at bounding box center [866, 158] width 165 height 38
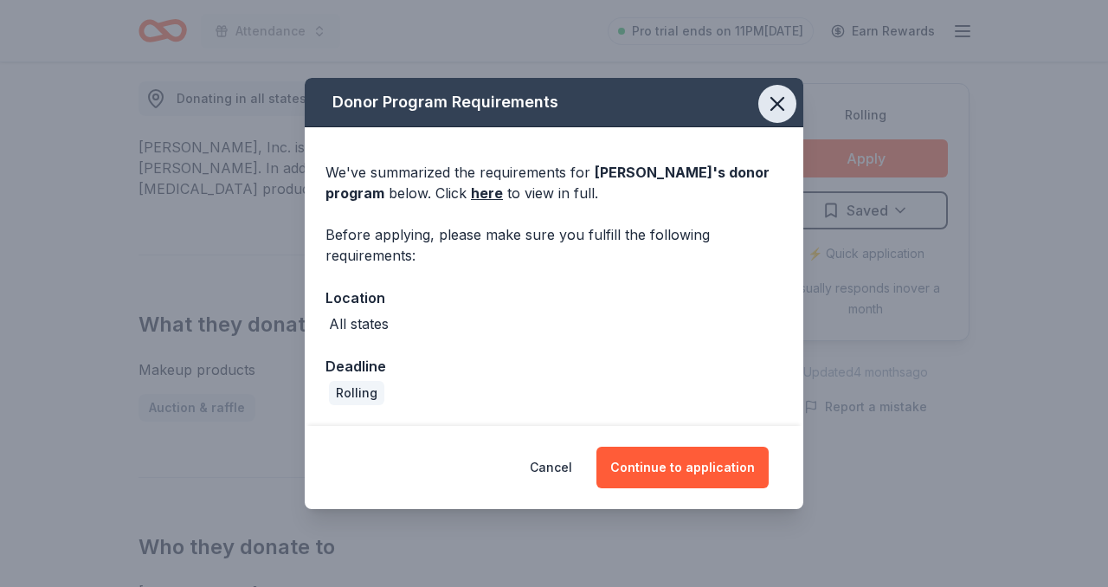
click at [769, 100] on icon "button" at bounding box center [777, 104] width 24 height 24
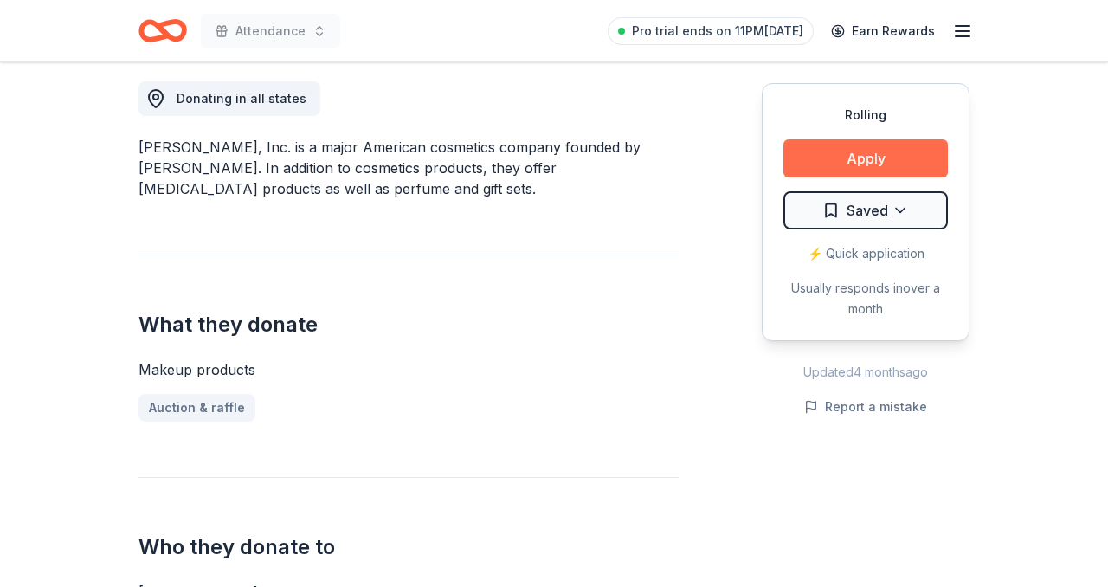
click at [924, 158] on button "Apply" at bounding box center [866, 158] width 165 height 38
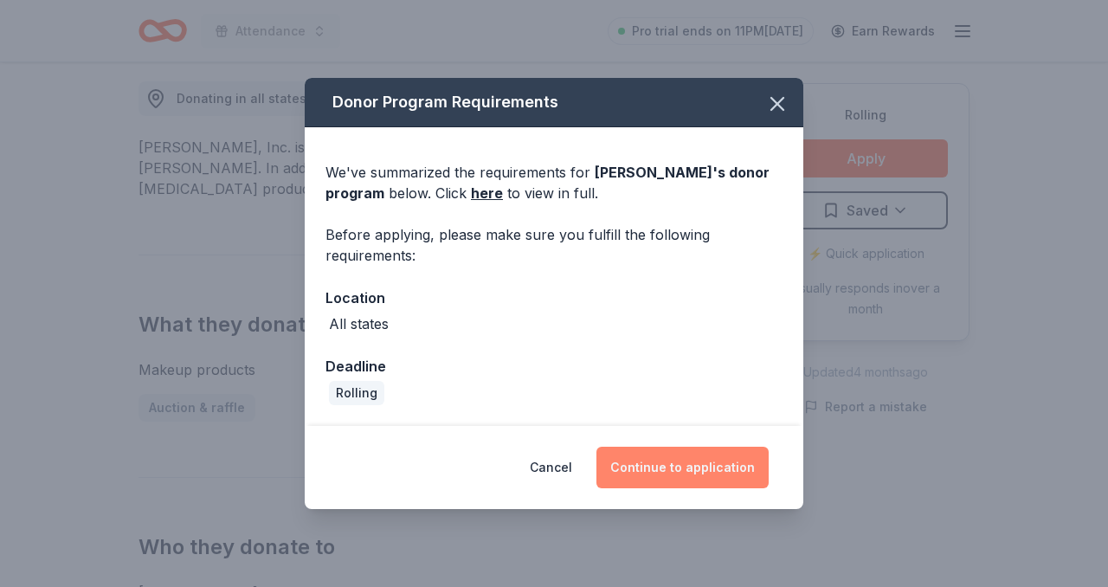
click at [650, 467] on button "Continue to application" at bounding box center [683, 468] width 172 height 42
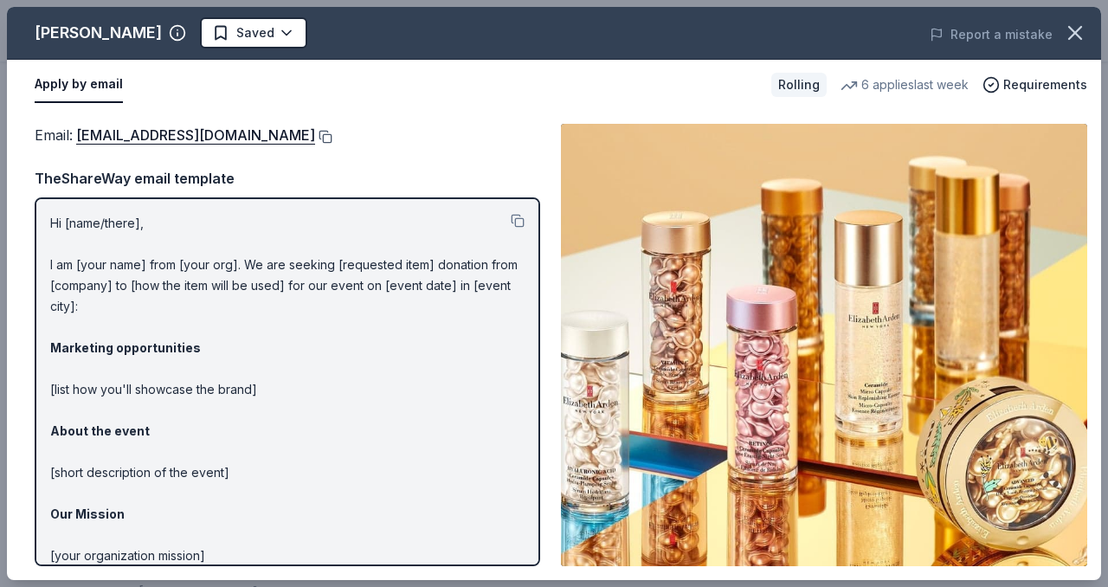
click at [331, 134] on button at bounding box center [323, 137] width 17 height 14
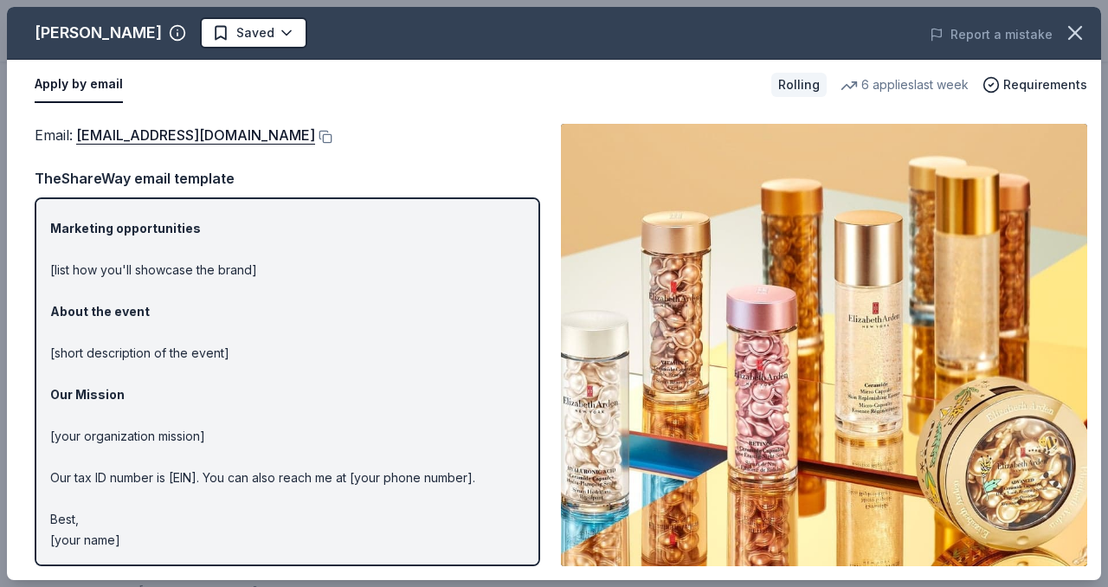
scroll to position [0, 0]
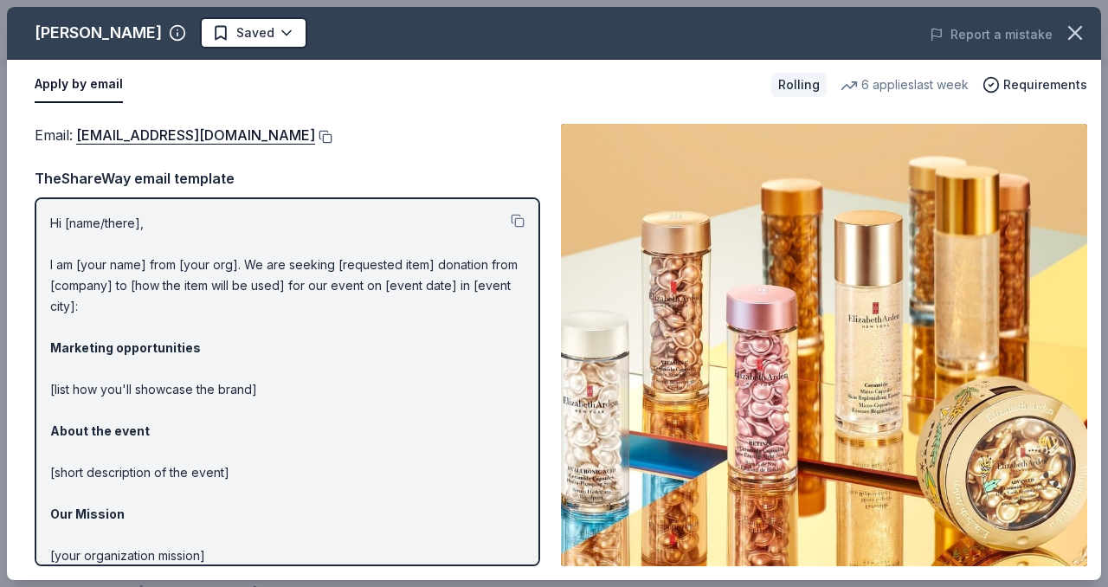
click at [329, 133] on button at bounding box center [323, 137] width 17 height 14
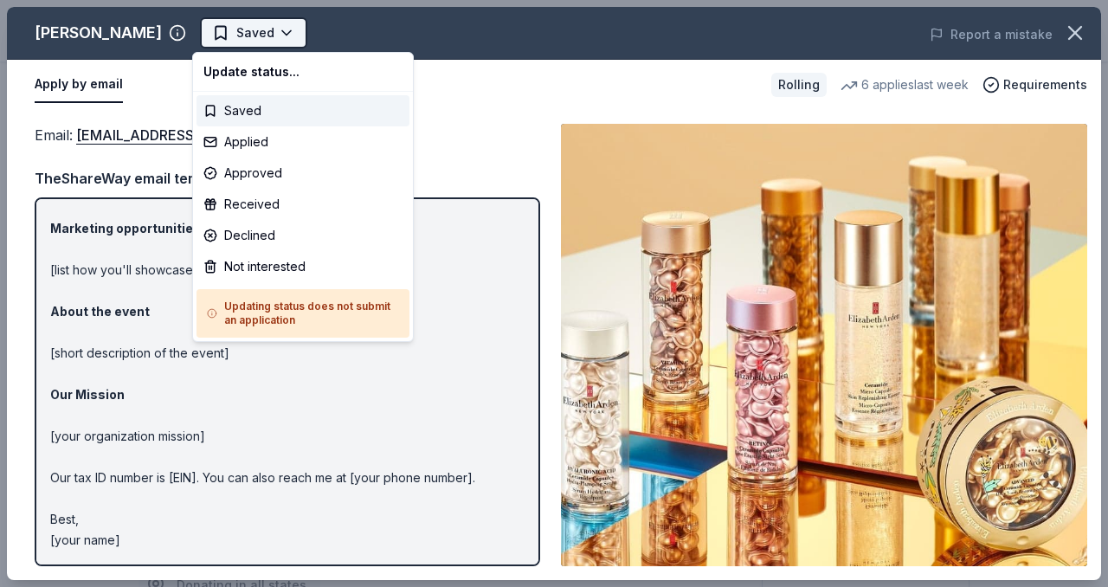
click at [285, 36] on body "Attendance Saved Apply Rolling Share Elizabeth Arden New 6 applies last week 0%…" at bounding box center [554, 293] width 1108 height 587
click at [267, 150] on div "Applied" at bounding box center [303, 141] width 213 height 31
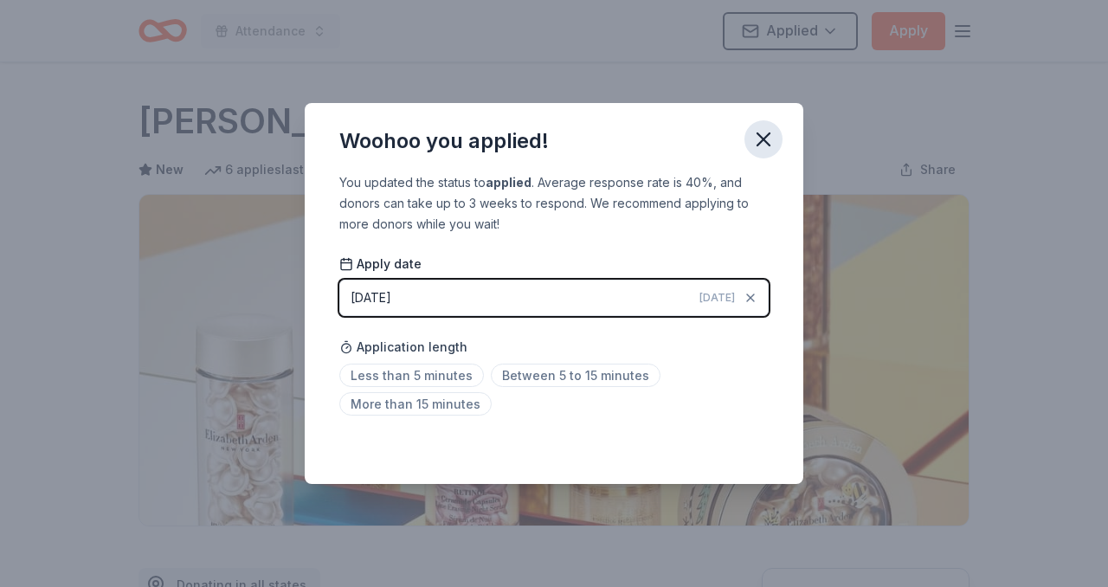
click at [757, 136] on icon "button" at bounding box center [764, 139] width 24 height 24
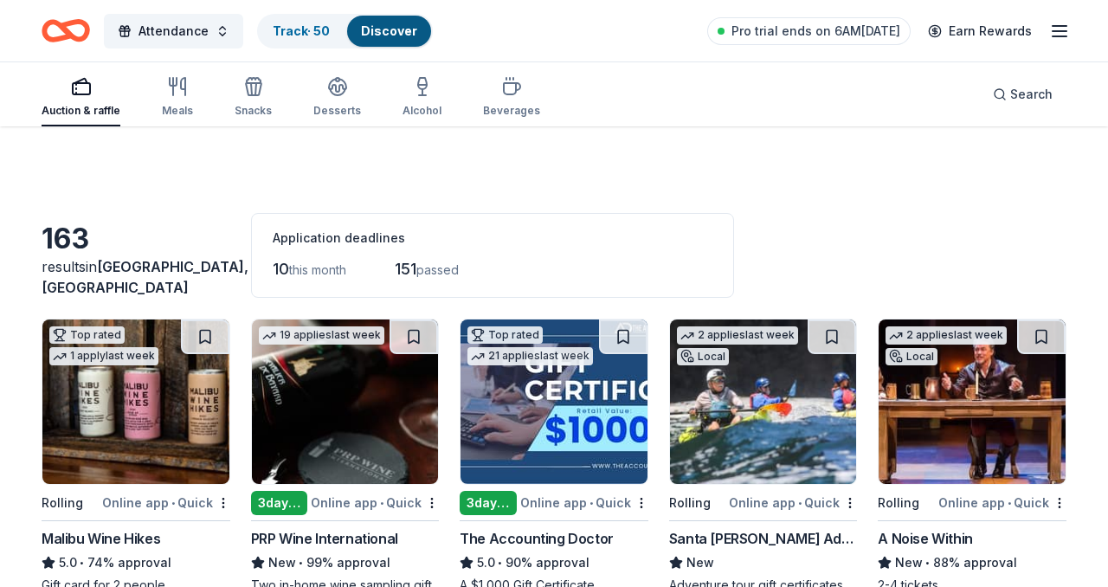
scroll to position [6118, 0]
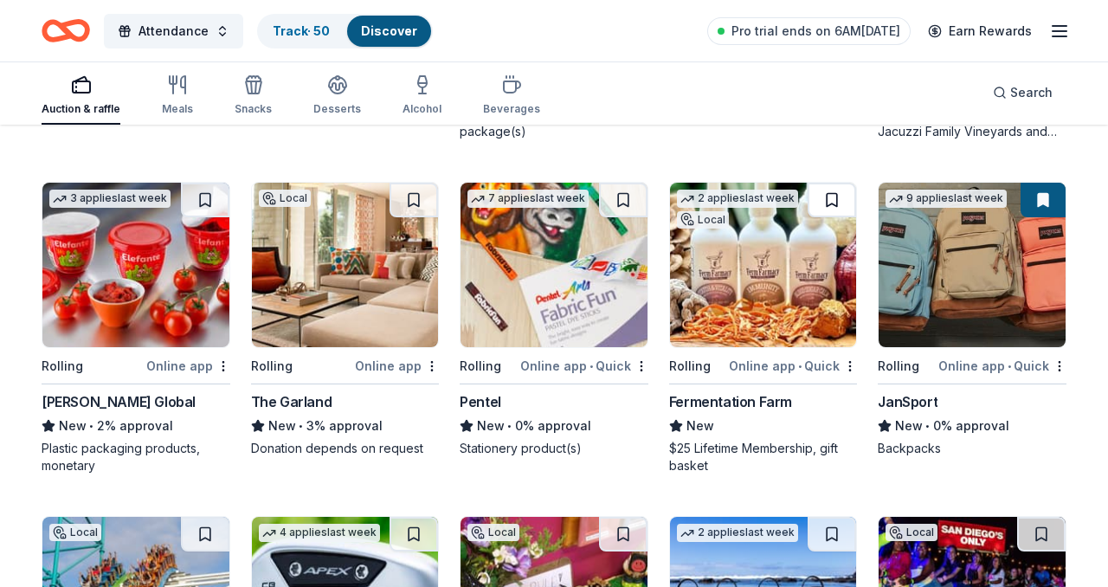
click at [840, 188] on button at bounding box center [832, 200] width 48 height 35
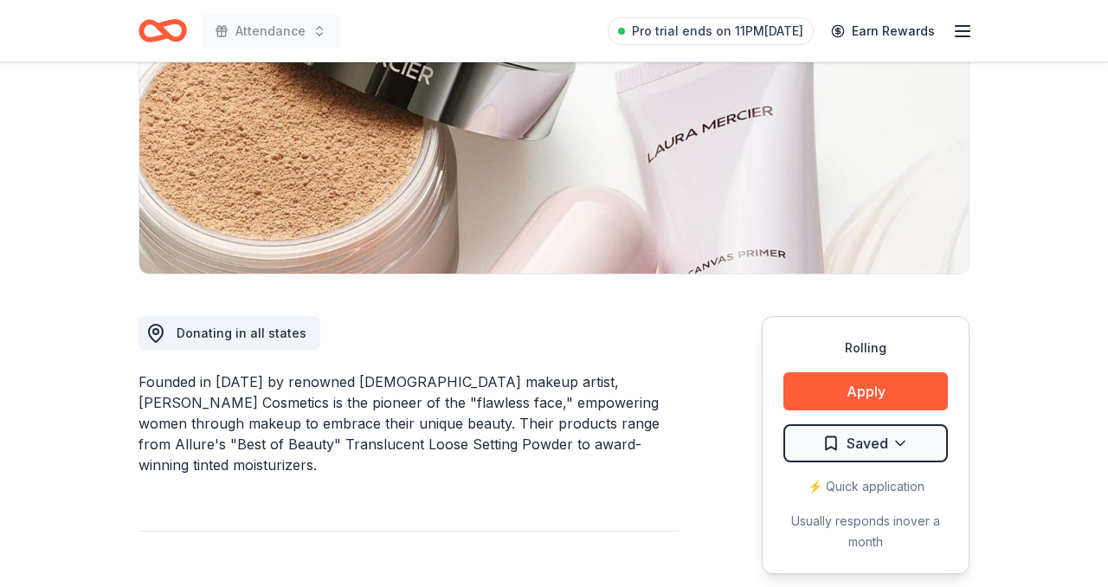
scroll to position [261, 0]
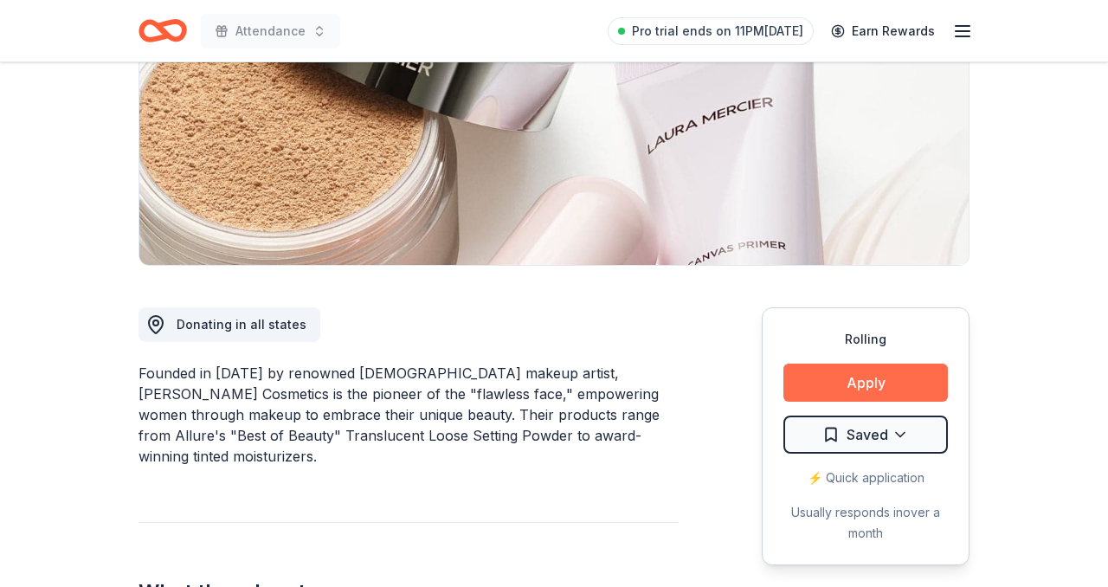
click at [850, 377] on button "Apply" at bounding box center [866, 383] width 165 height 38
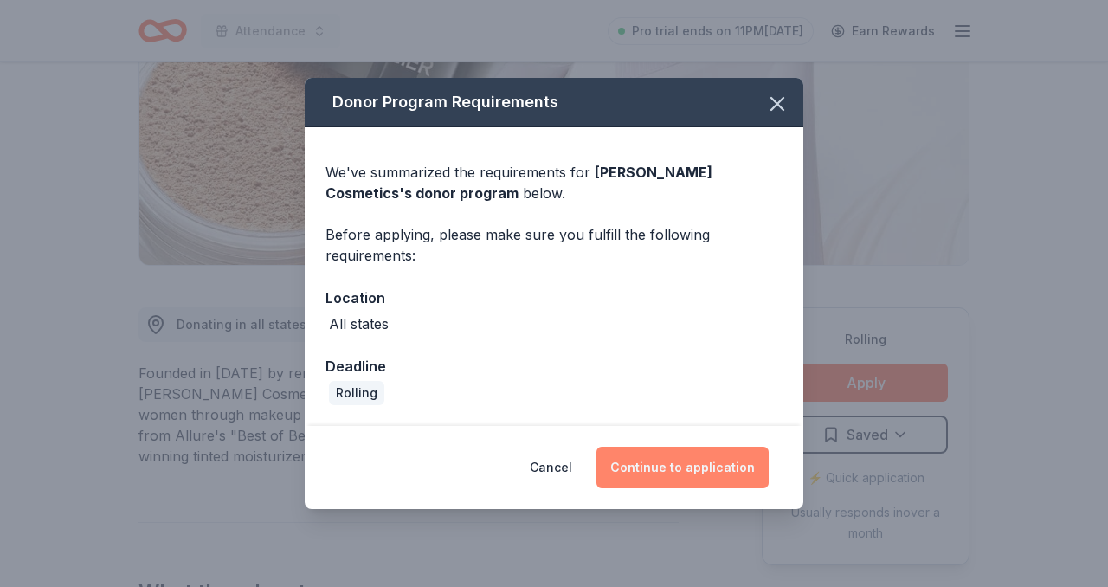
click at [642, 468] on button "Continue to application" at bounding box center [683, 468] width 172 height 42
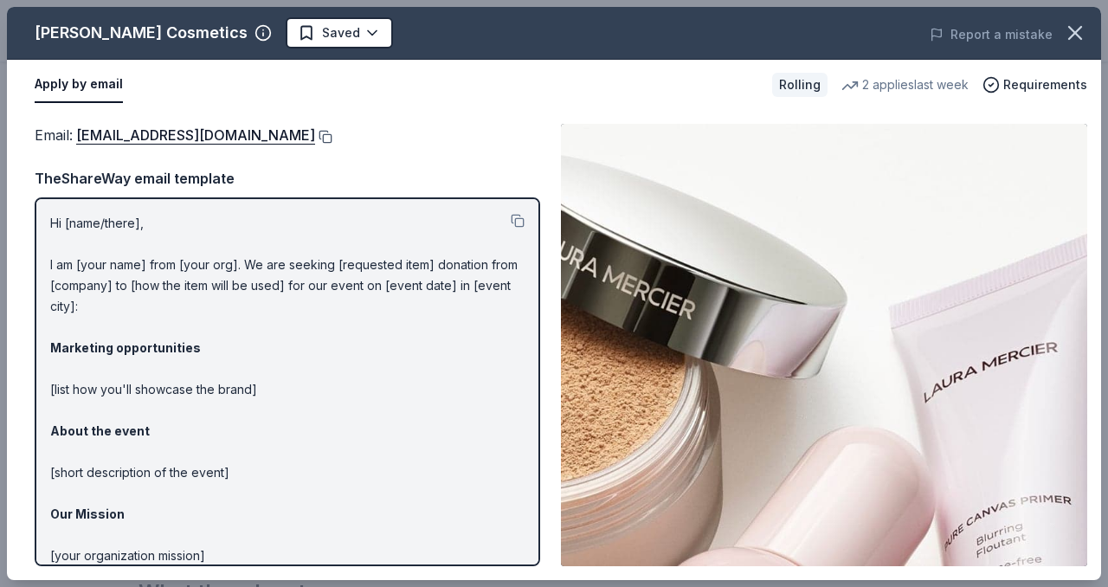
click at [315, 132] on button at bounding box center [323, 137] width 17 height 14
click at [338, 44] on html "Attendance Pro trial ends on 11PM, 10/12 Earn Rewards Rolling Share Laura Merci…" at bounding box center [554, 293] width 1108 height 587
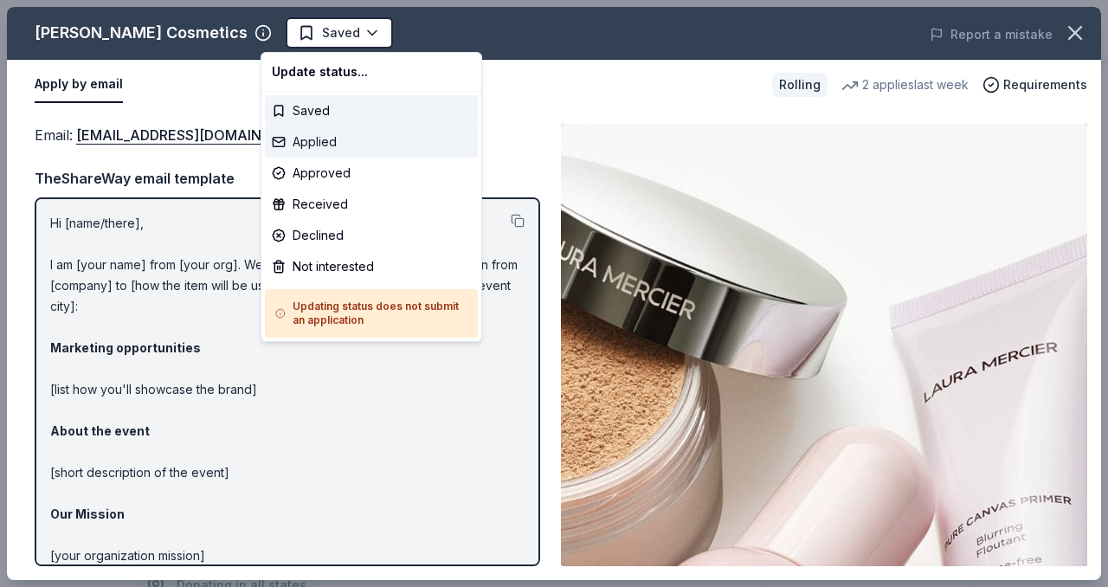
click at [352, 139] on div "Applied" at bounding box center [371, 141] width 213 height 31
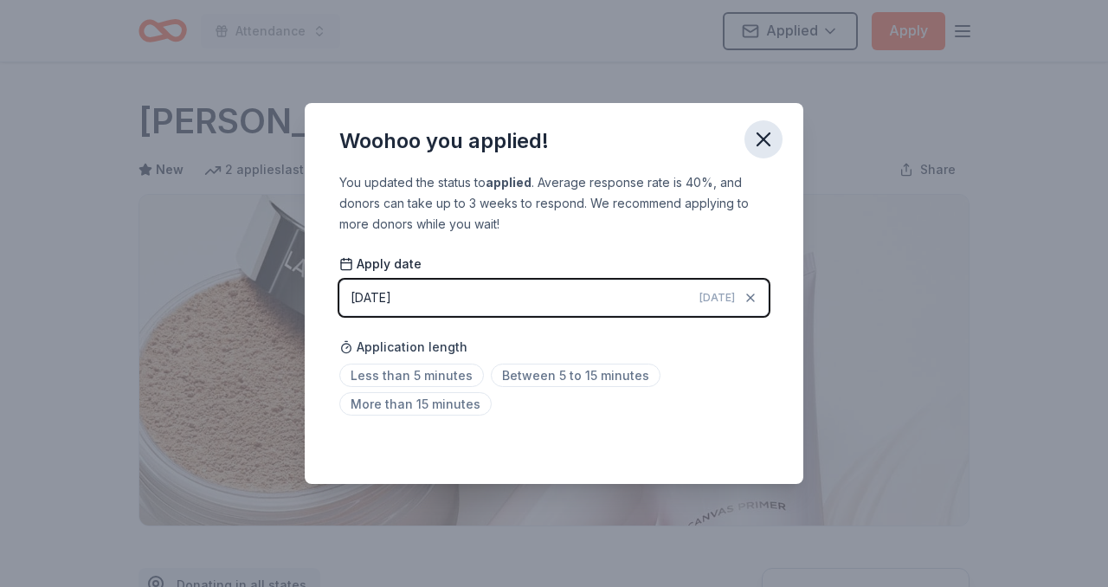
click at [763, 137] on icon "button" at bounding box center [764, 139] width 24 height 24
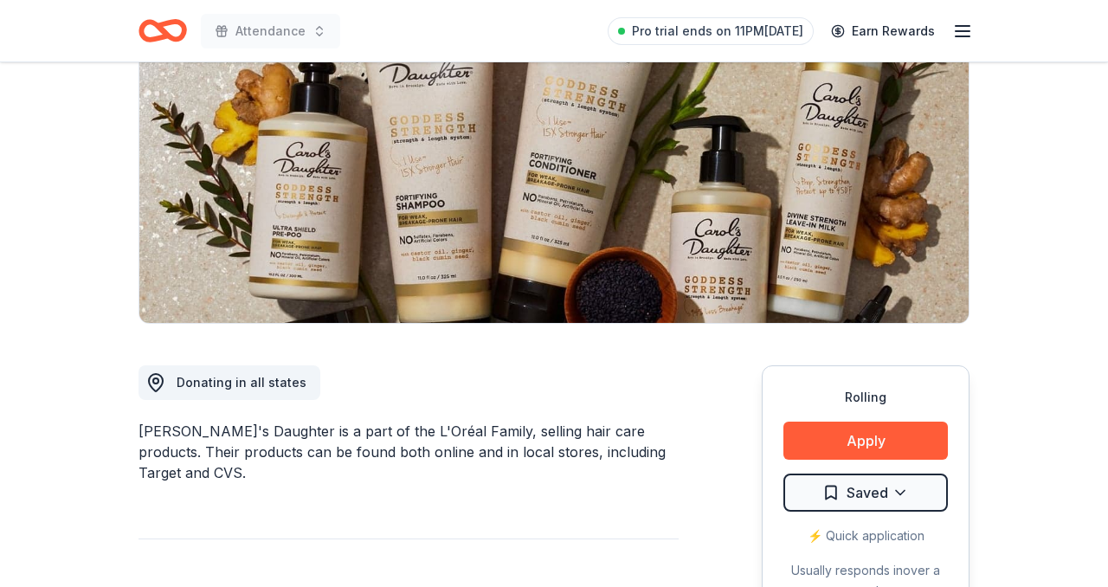
scroll to position [357, 0]
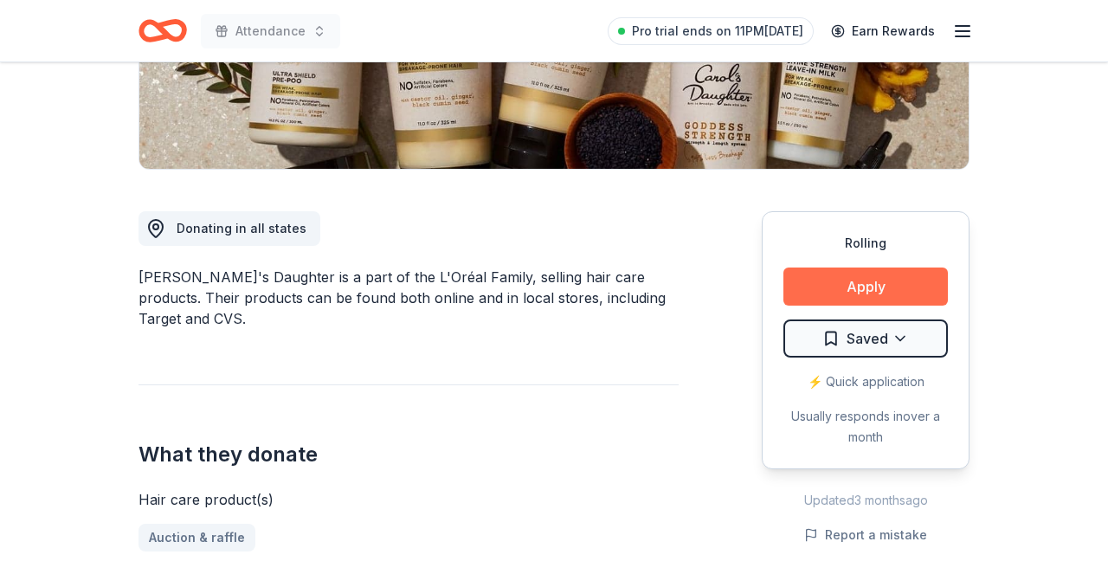
click at [904, 287] on button "Apply" at bounding box center [866, 287] width 165 height 38
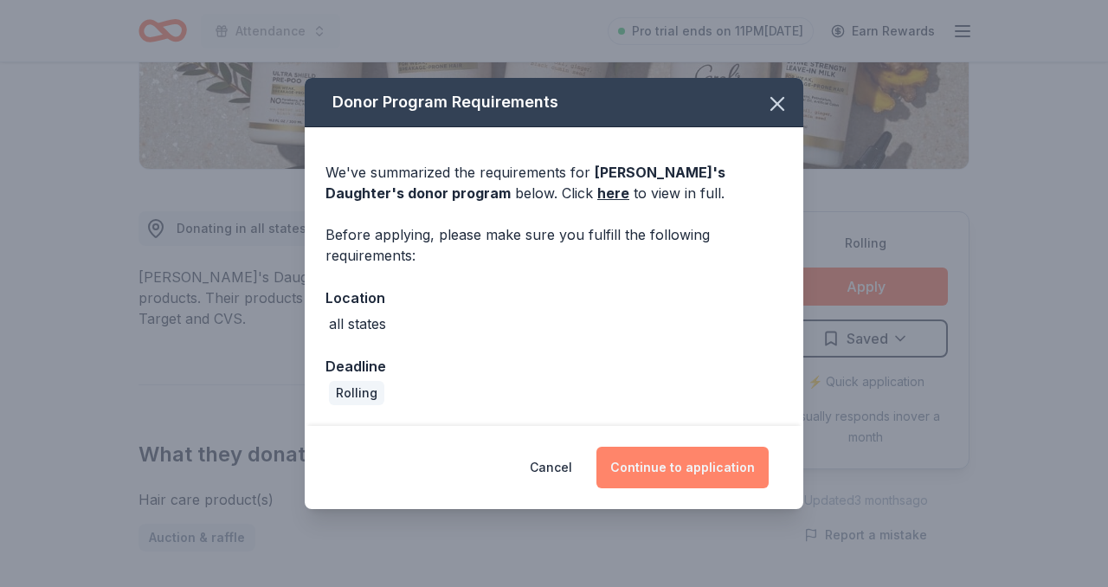
click at [648, 458] on button "Continue to application" at bounding box center [683, 468] width 172 height 42
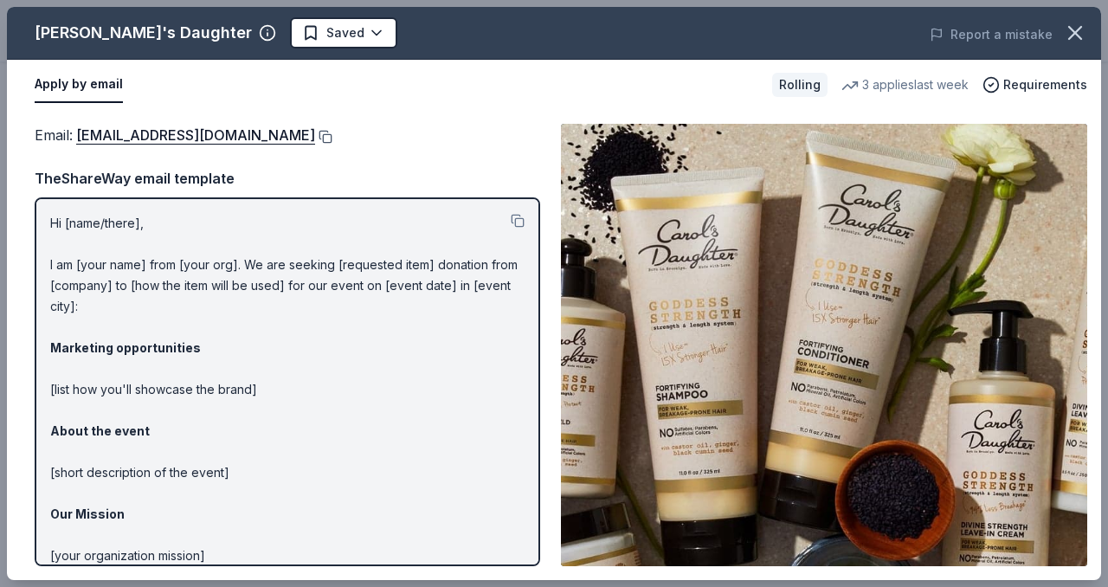
click at [322, 133] on button at bounding box center [323, 137] width 17 height 14
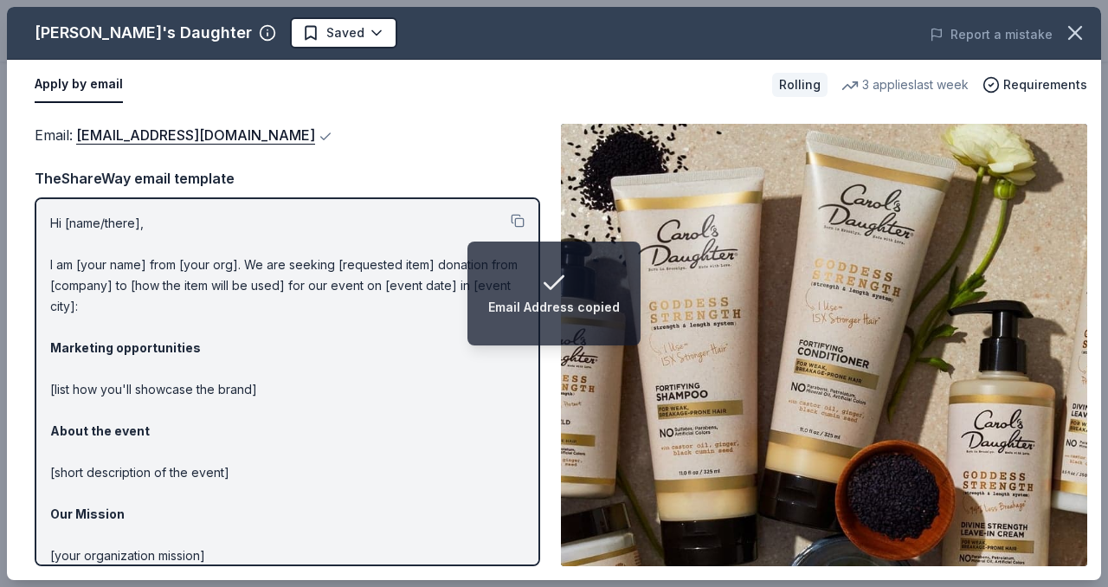
scroll to position [119, 0]
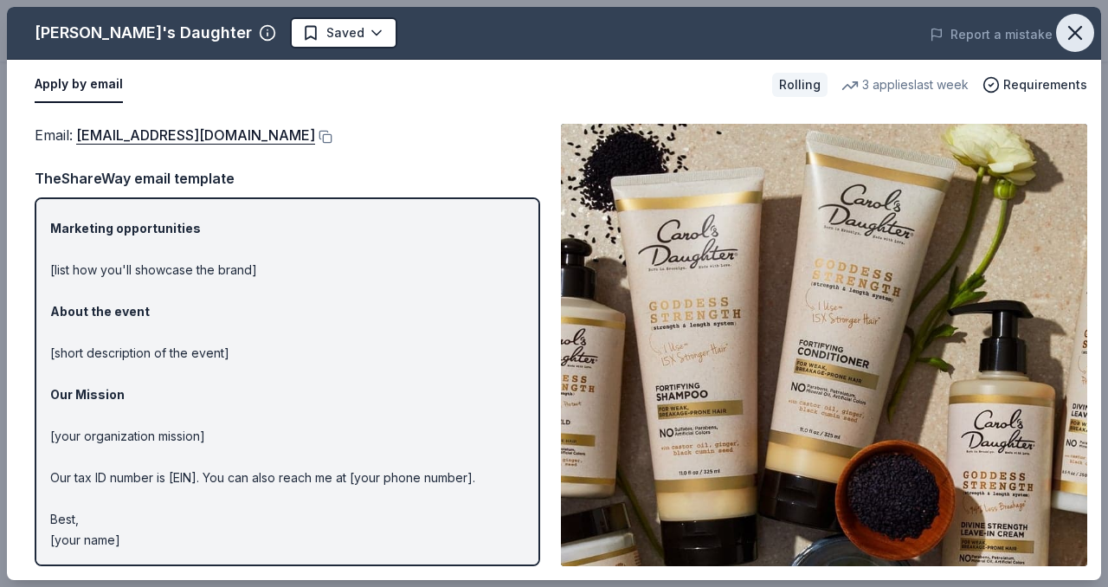
click at [1081, 35] on icon "button" at bounding box center [1075, 33] width 24 height 24
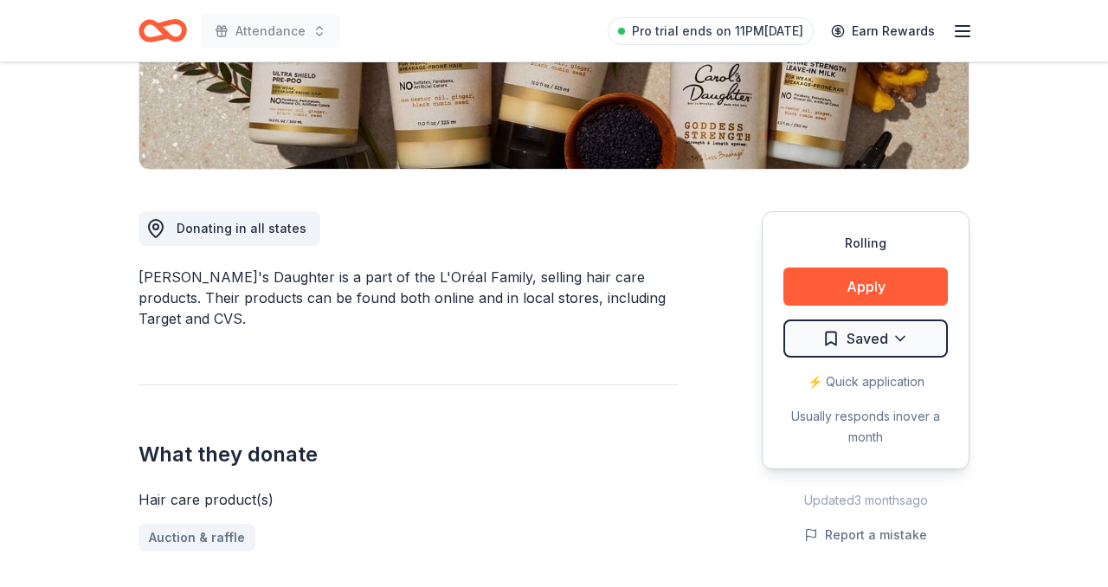
scroll to position [0, 0]
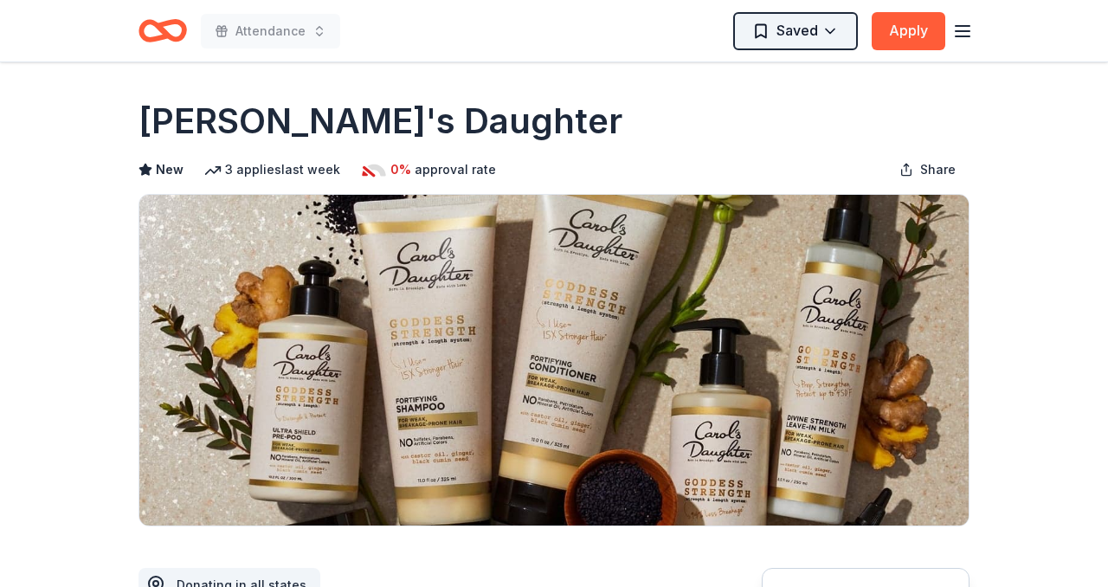
click at [833, 20] on html "Attendance Saved Apply Rolling Share [PERSON_NAME]'s Daughter New 3 applies las…" at bounding box center [554, 293] width 1108 height 587
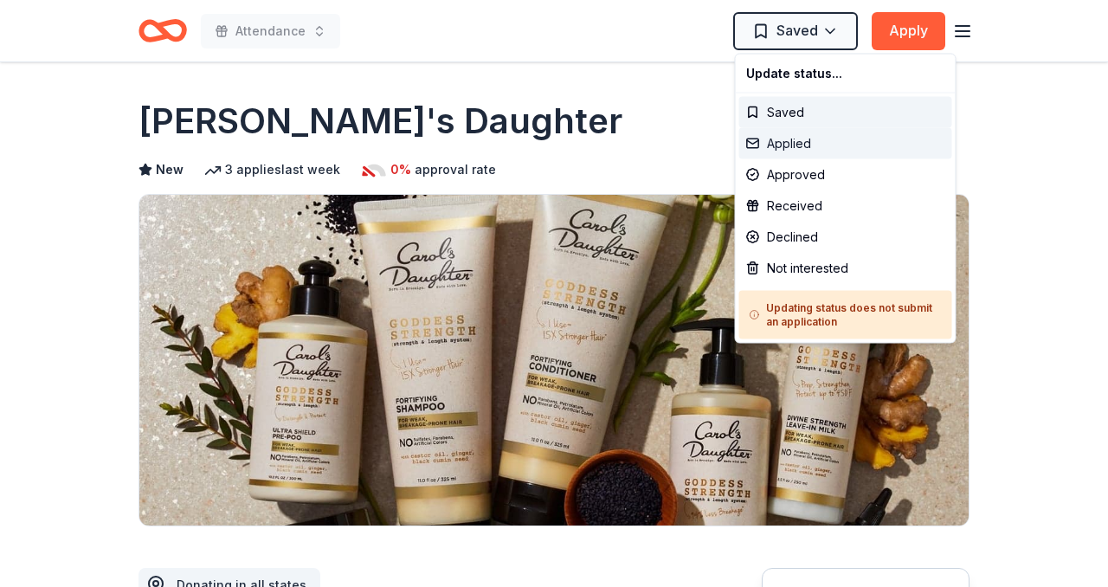
click at [789, 147] on div "Applied" at bounding box center [845, 143] width 213 height 31
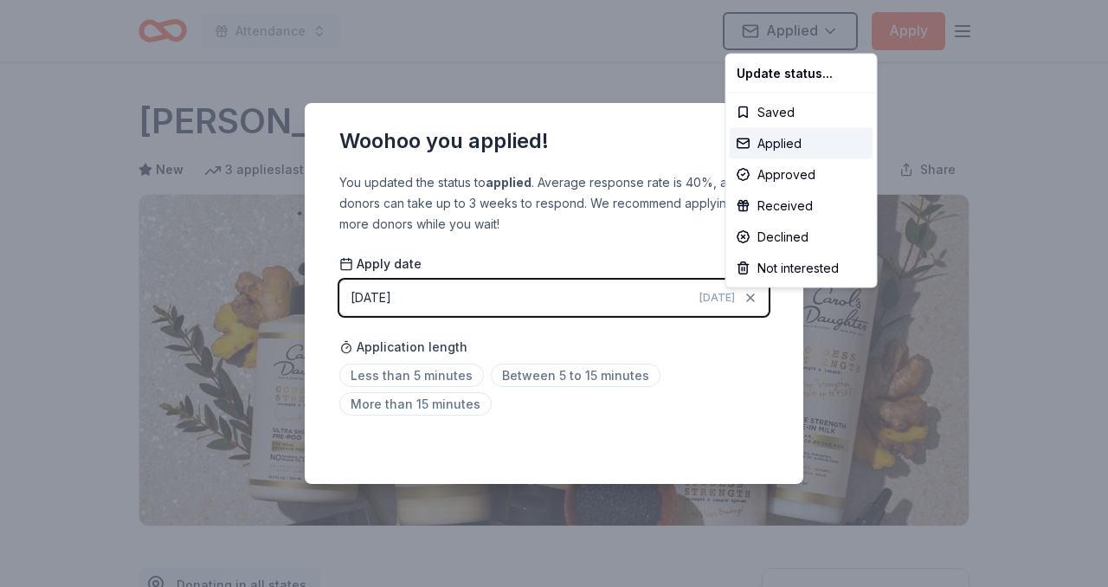
click at [628, 61] on html "Attendance Applied Apply Rolling Share [PERSON_NAME]'s Daughter New 3 applies l…" at bounding box center [554, 293] width 1108 height 587
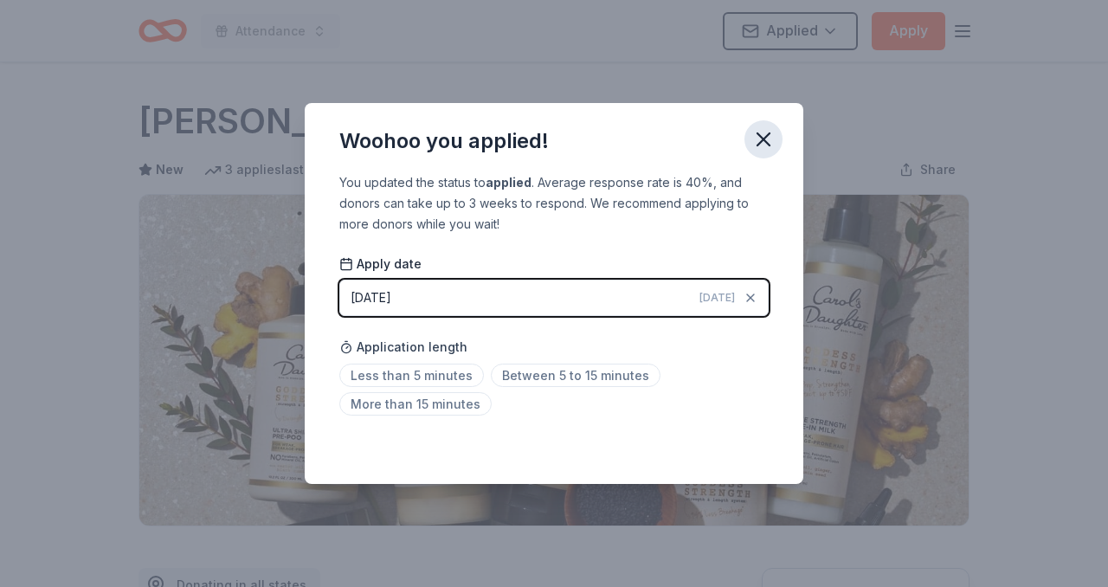
click at [770, 139] on icon "button" at bounding box center [764, 139] width 24 height 24
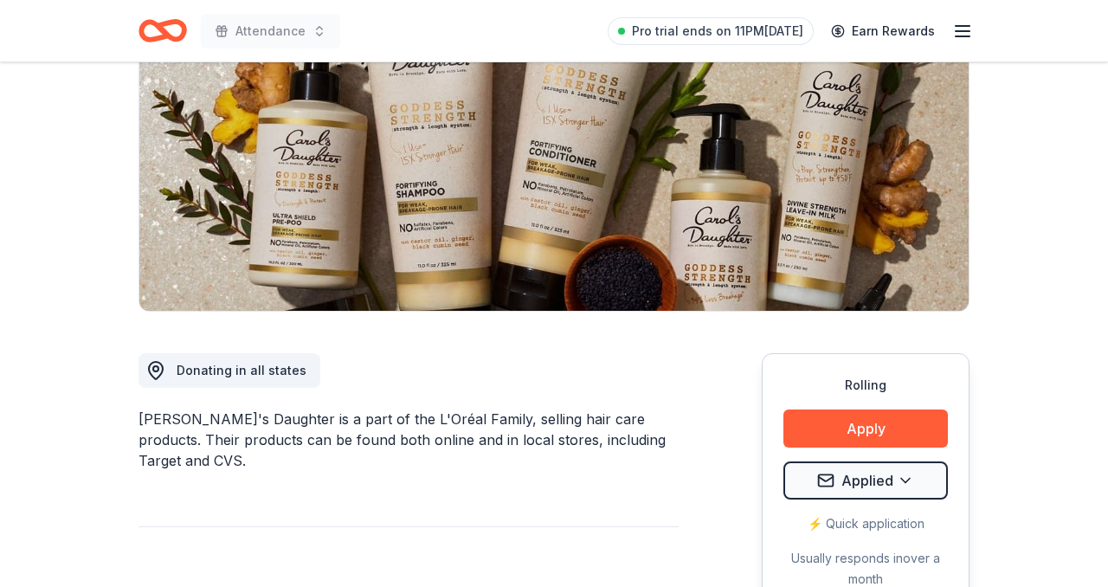
scroll to position [110, 0]
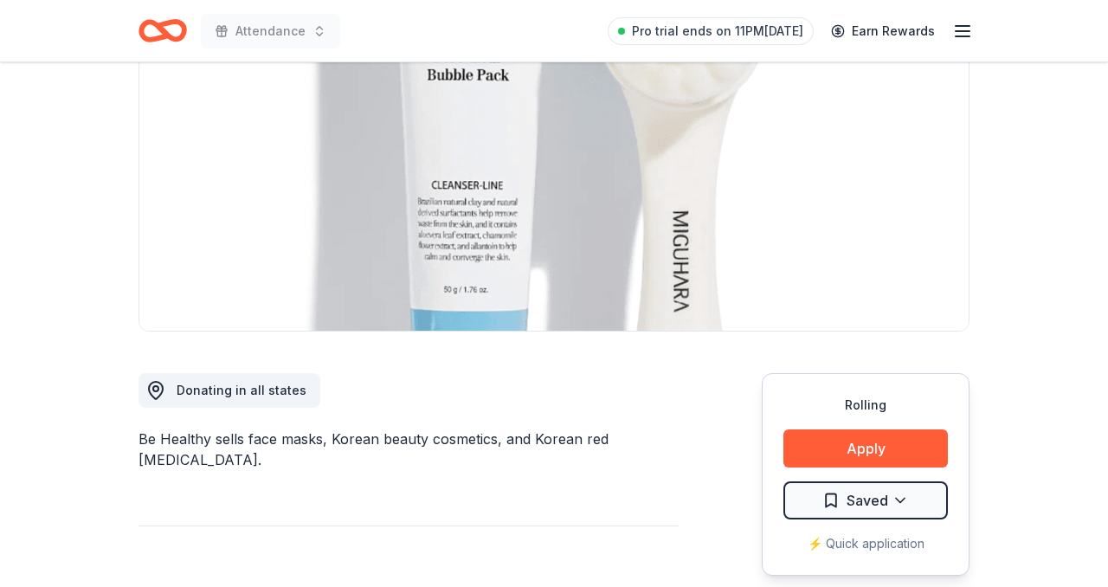
scroll to position [309, 0]
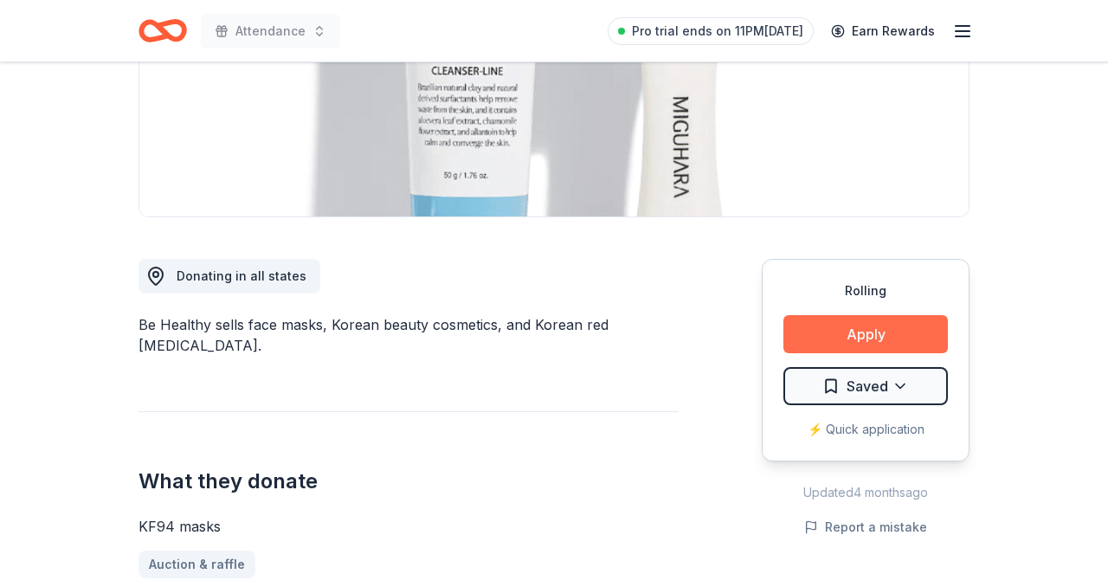
click at [860, 335] on button "Apply" at bounding box center [866, 334] width 165 height 38
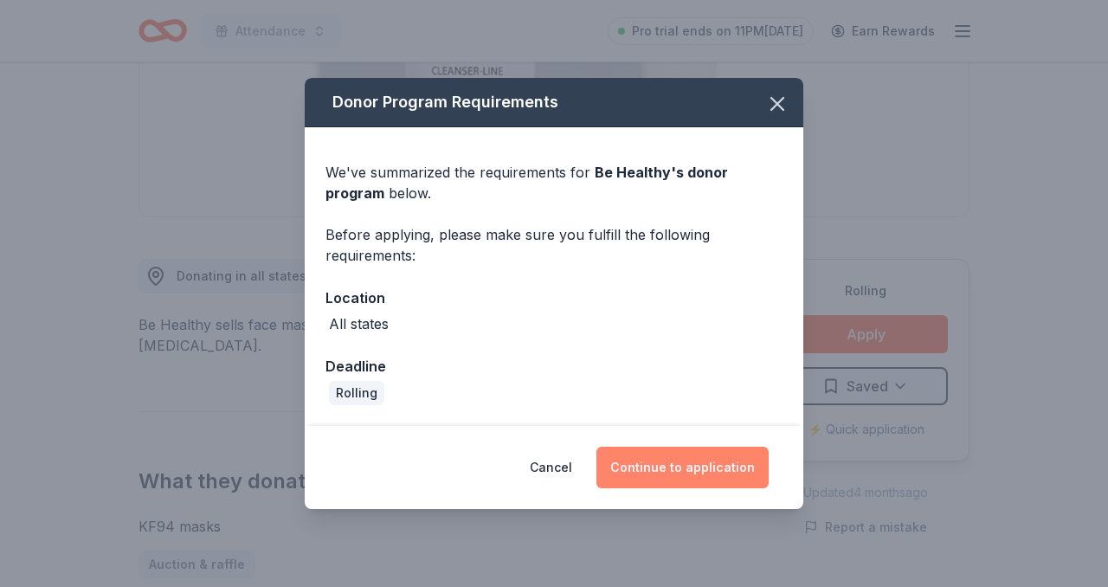
click at [645, 470] on button "Continue to application" at bounding box center [683, 468] width 172 height 42
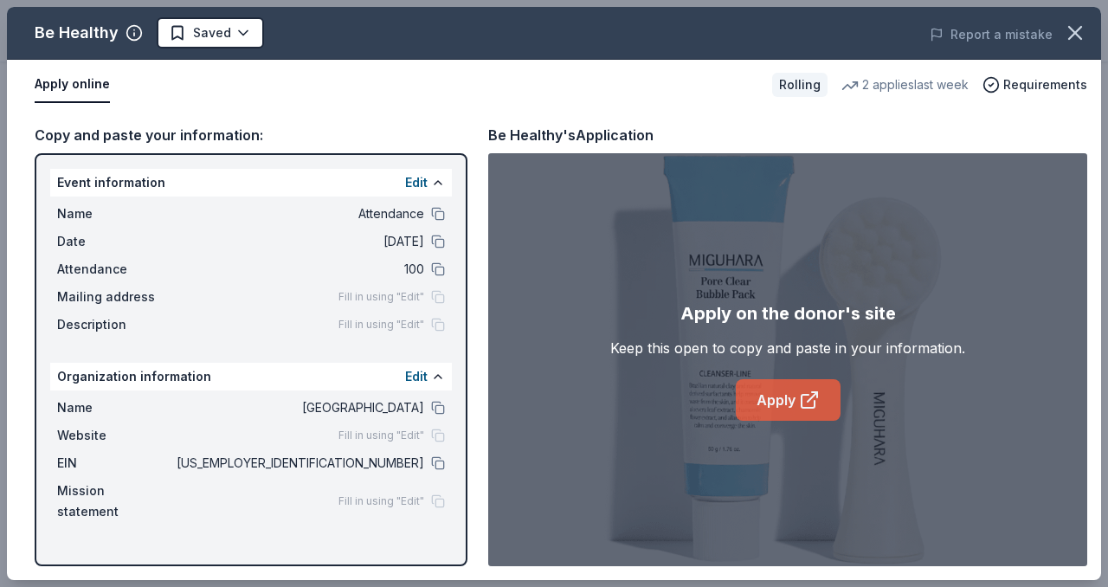
click at [785, 380] on link "Apply" at bounding box center [788, 400] width 105 height 42
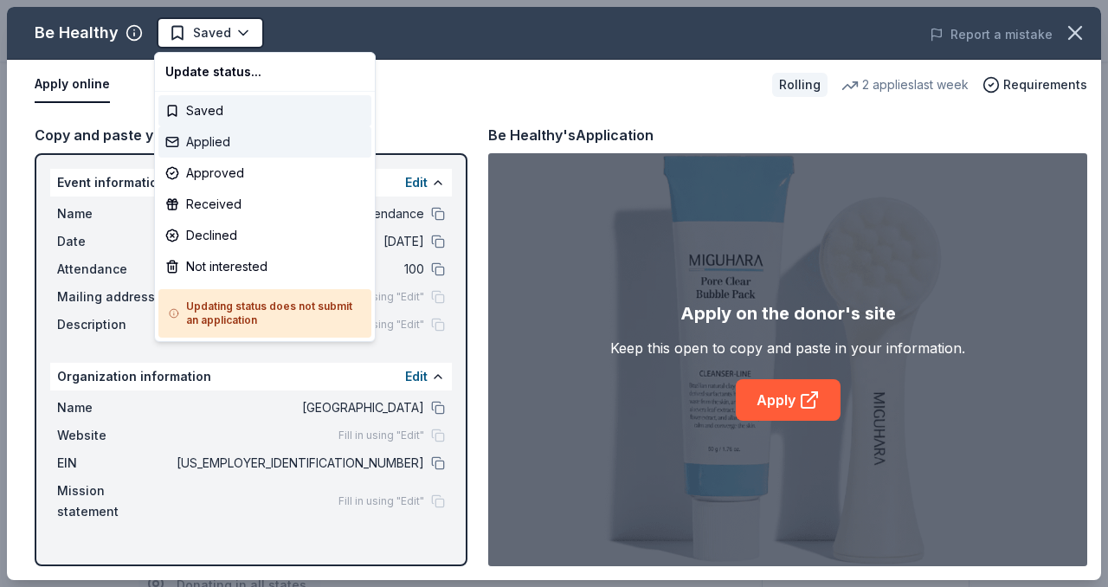
click at [230, 146] on div "Applied" at bounding box center [264, 141] width 213 height 31
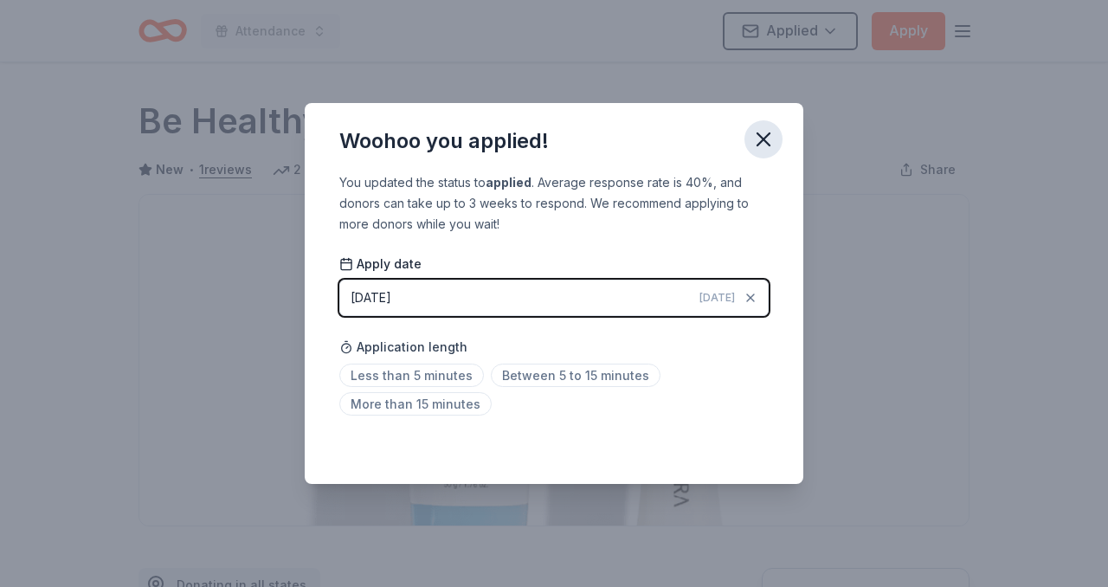
click at [766, 139] on icon "button" at bounding box center [764, 139] width 24 height 24
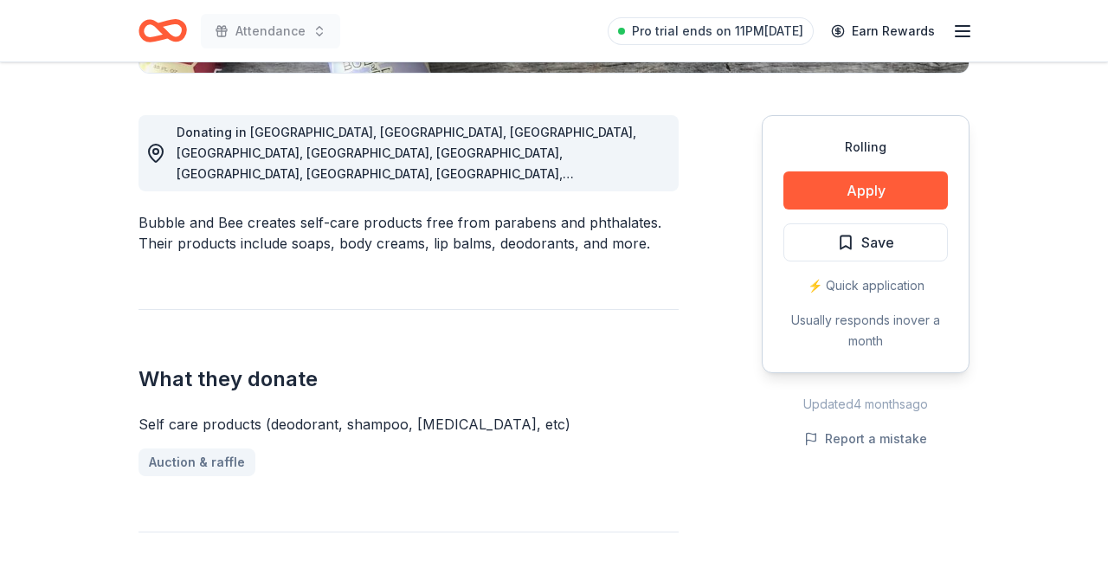
scroll to position [593, 0]
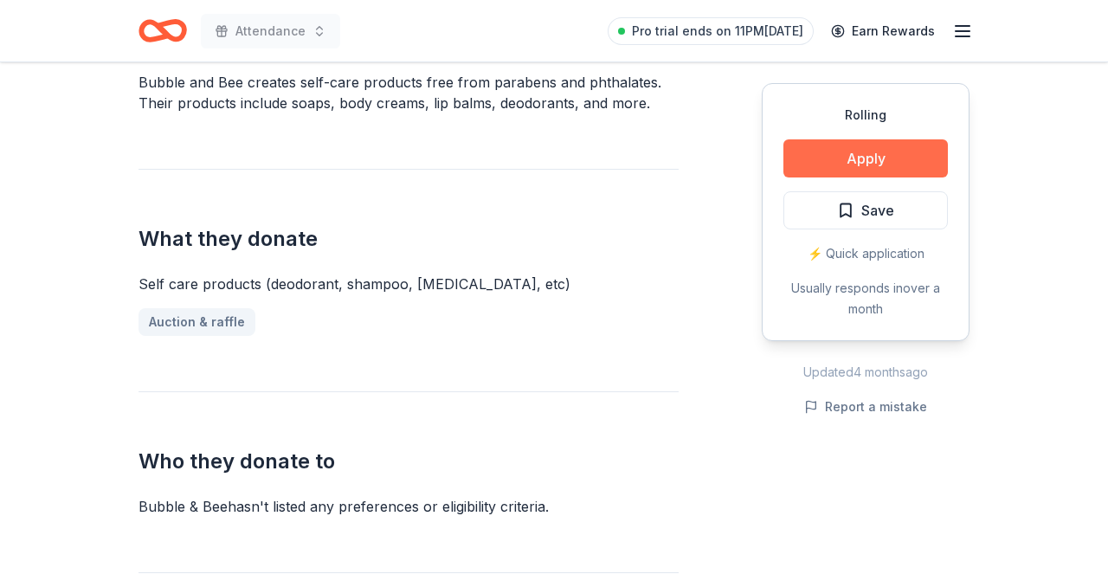
click at [901, 158] on button "Apply" at bounding box center [866, 158] width 165 height 38
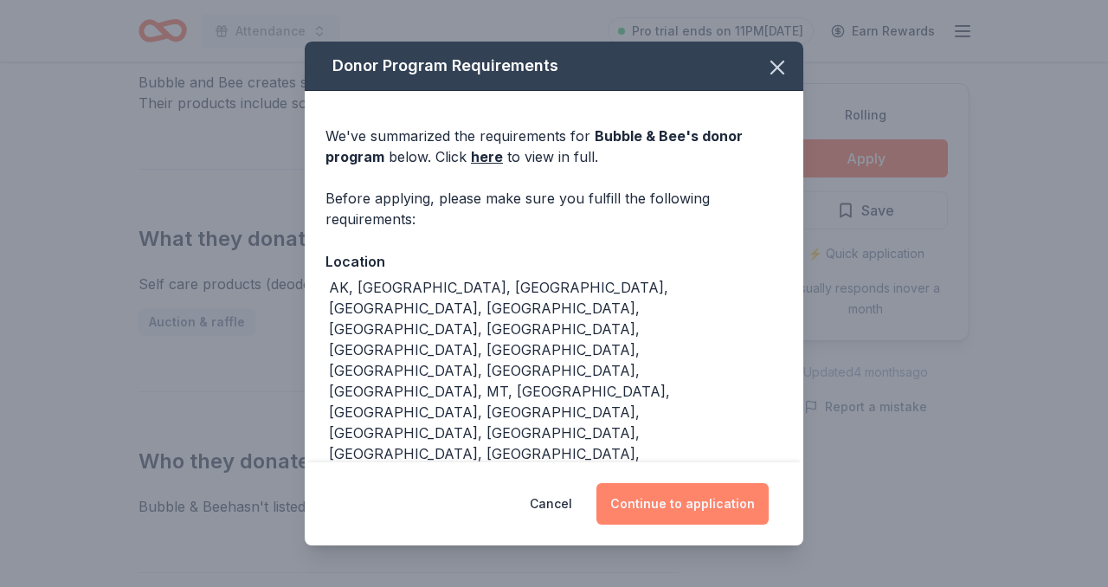
click at [640, 484] on button "Continue to application" at bounding box center [683, 504] width 172 height 42
